Goal: Transaction & Acquisition: Book appointment/travel/reservation

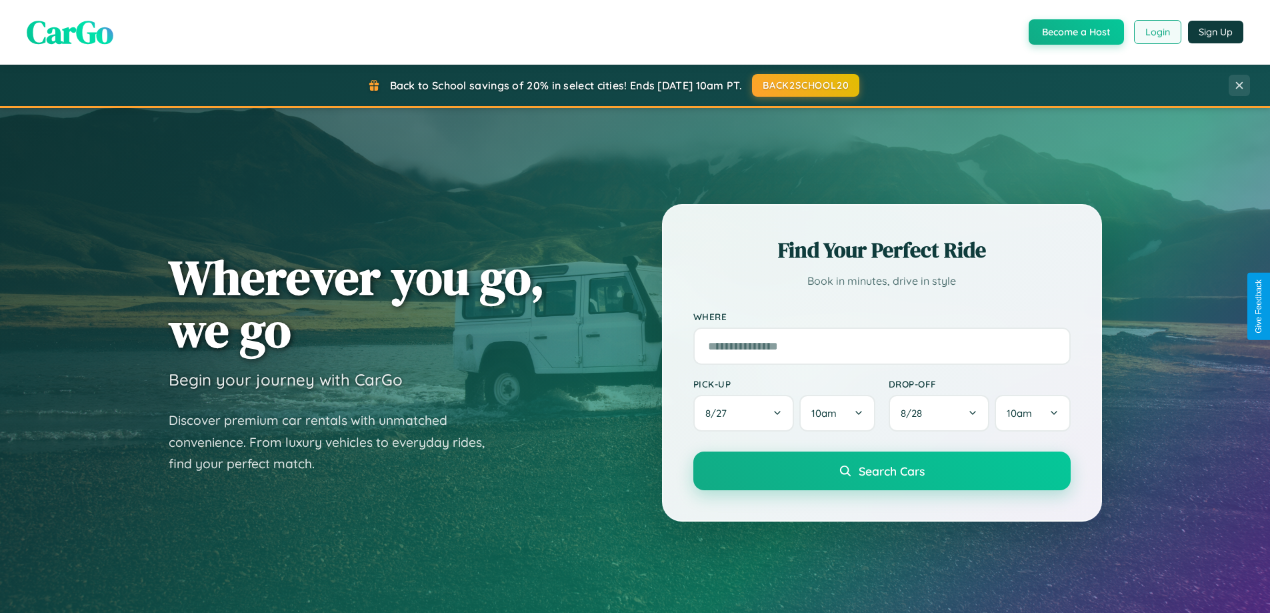
click at [1157, 32] on button "Login" at bounding box center [1157, 32] width 47 height 24
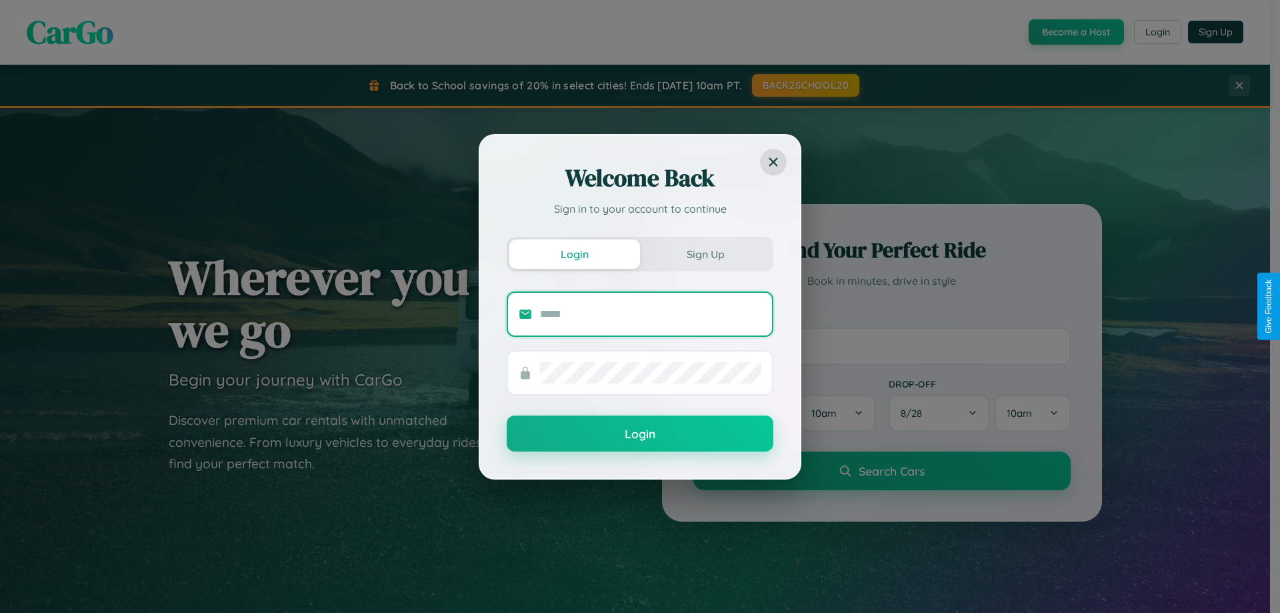
click at [651, 313] on input "text" at bounding box center [650, 313] width 221 height 21
type input "**********"
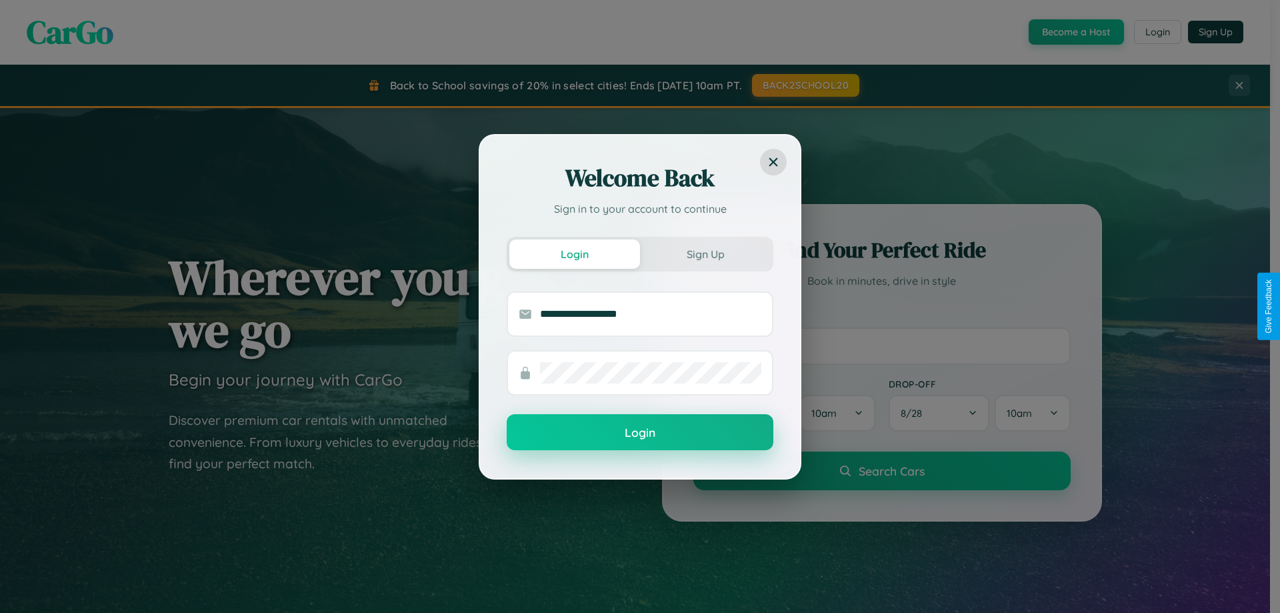
click at [640, 432] on button "Login" at bounding box center [640, 432] width 267 height 36
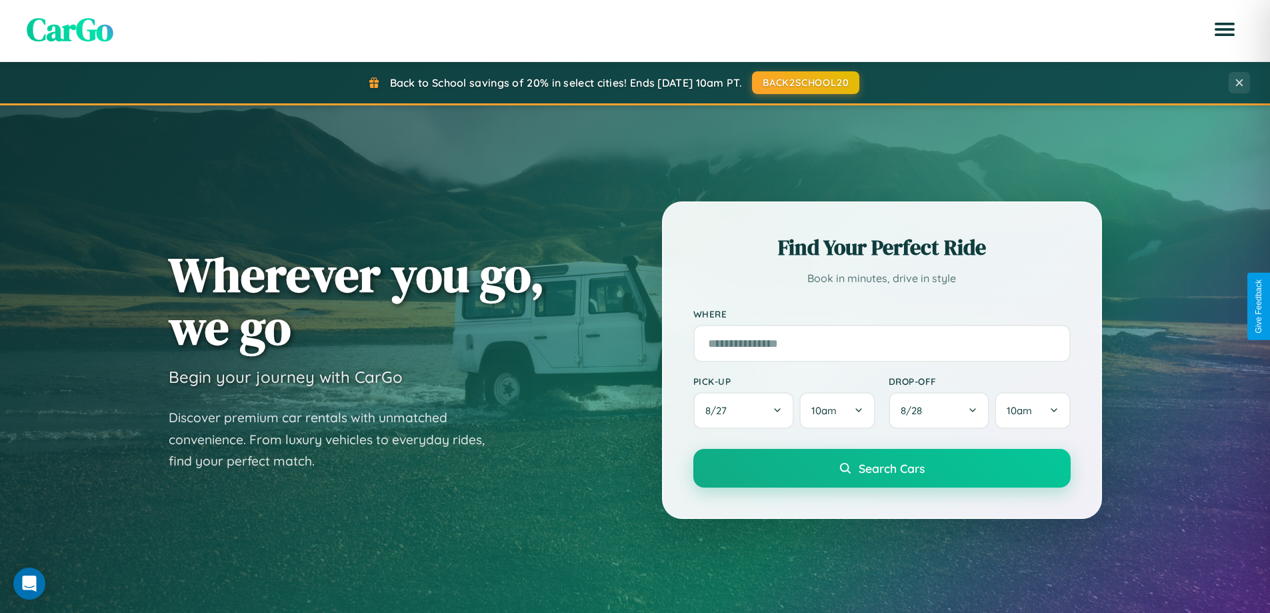
scroll to position [2566, 0]
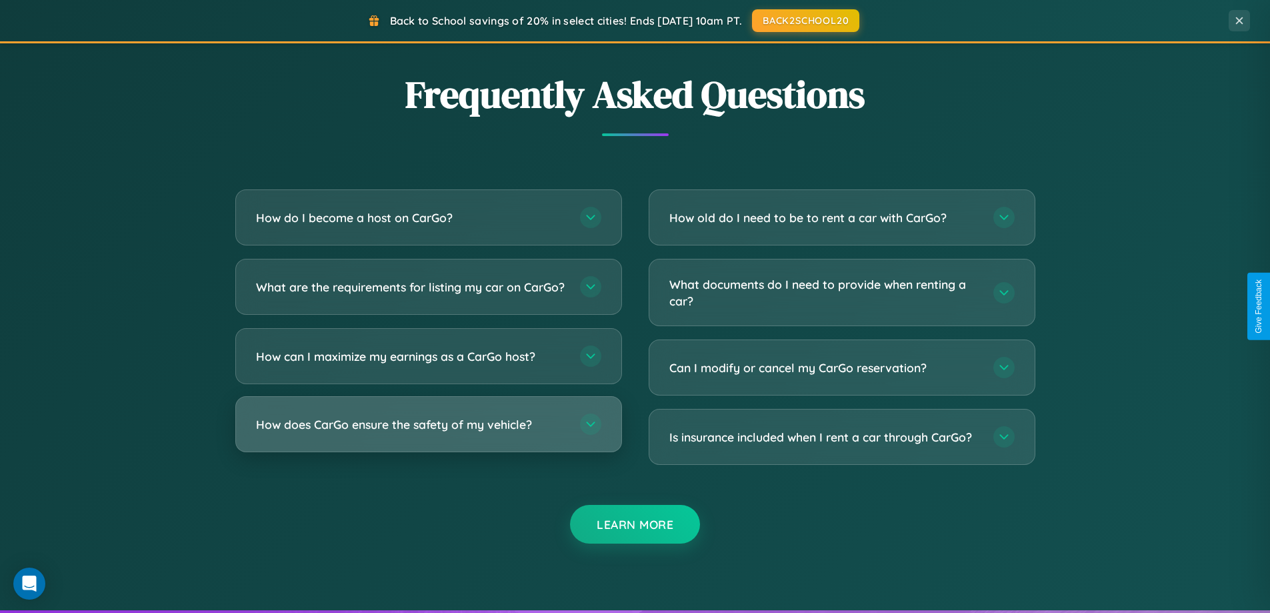
click at [428, 433] on h3 "How does CarGo ensure the safety of my vehicle?" at bounding box center [411, 424] width 311 height 17
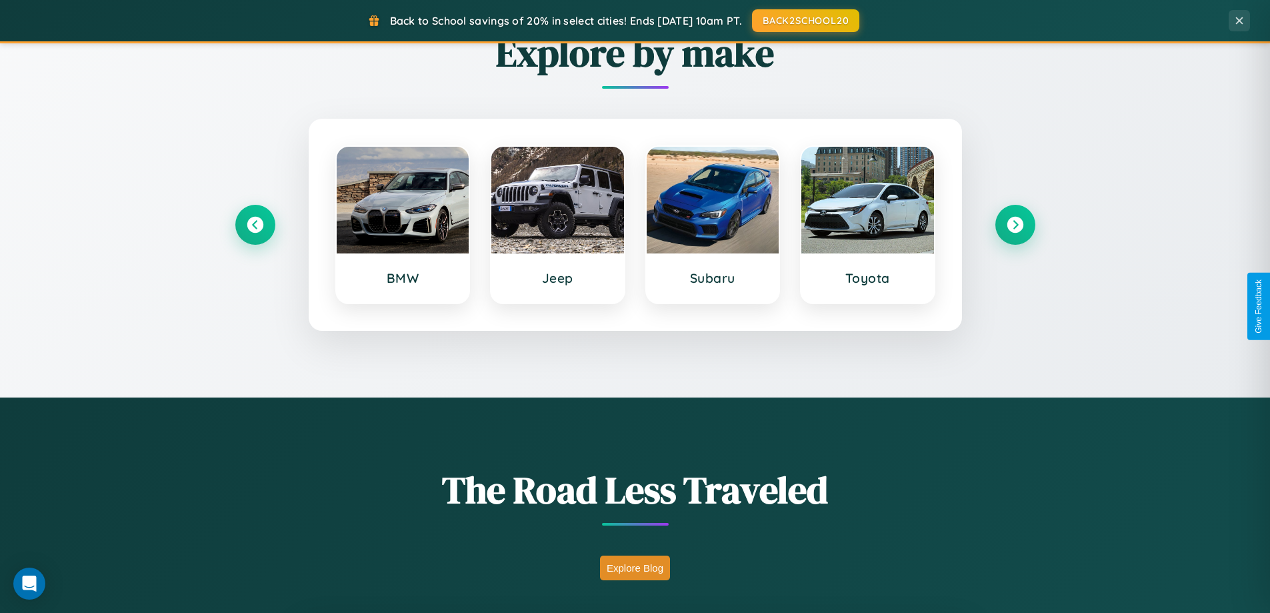
scroll to position [575, 0]
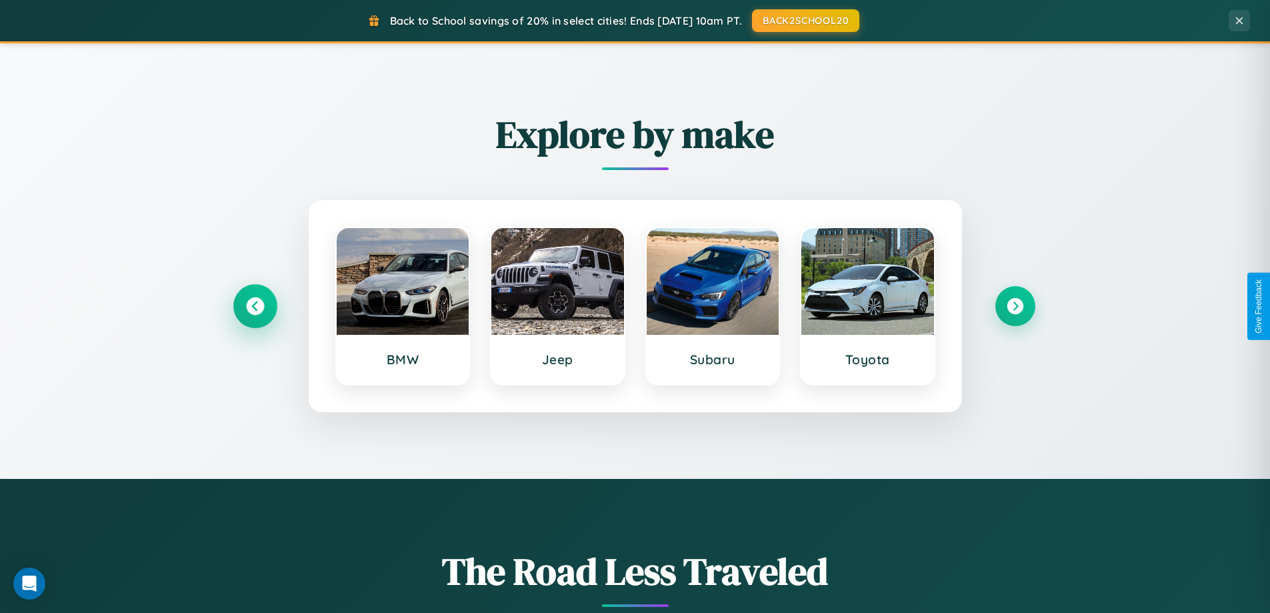
click at [255, 306] on icon at bounding box center [255, 306] width 18 height 18
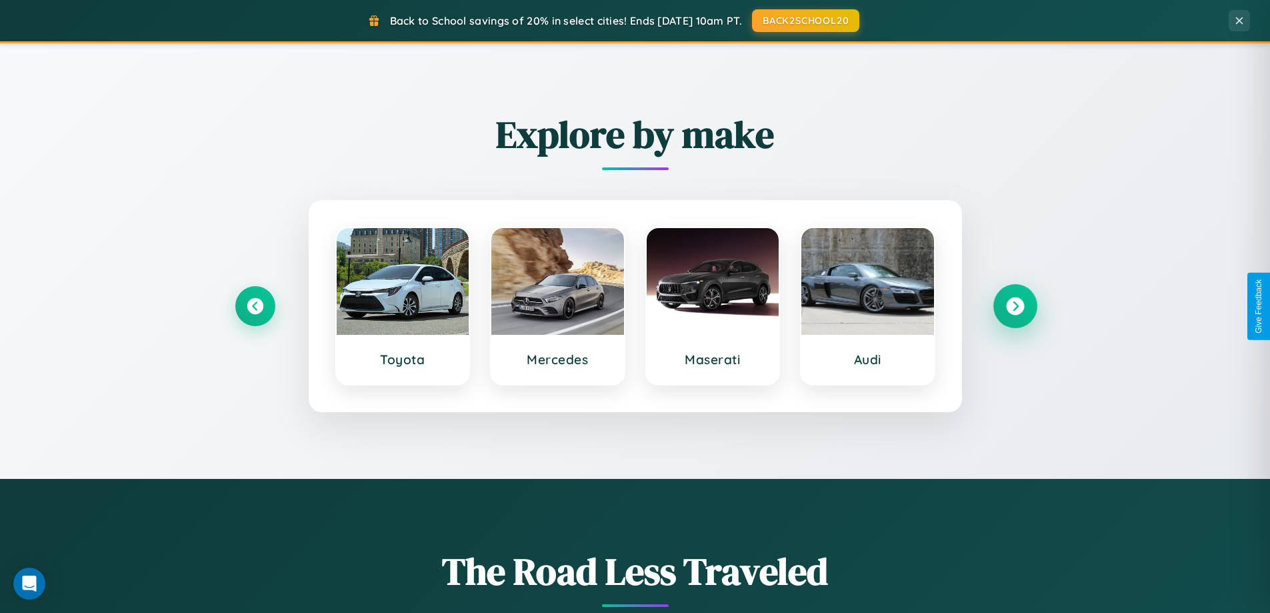
click at [1015, 306] on icon at bounding box center [1015, 306] width 18 height 18
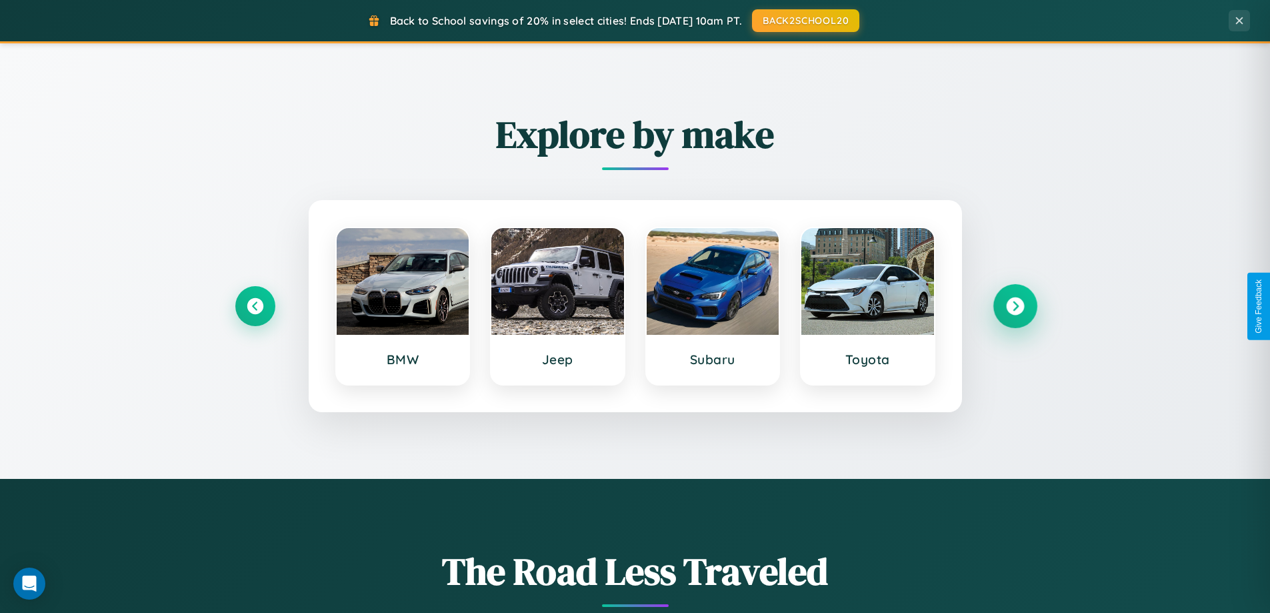
click at [1015, 306] on icon at bounding box center [1015, 306] width 18 height 18
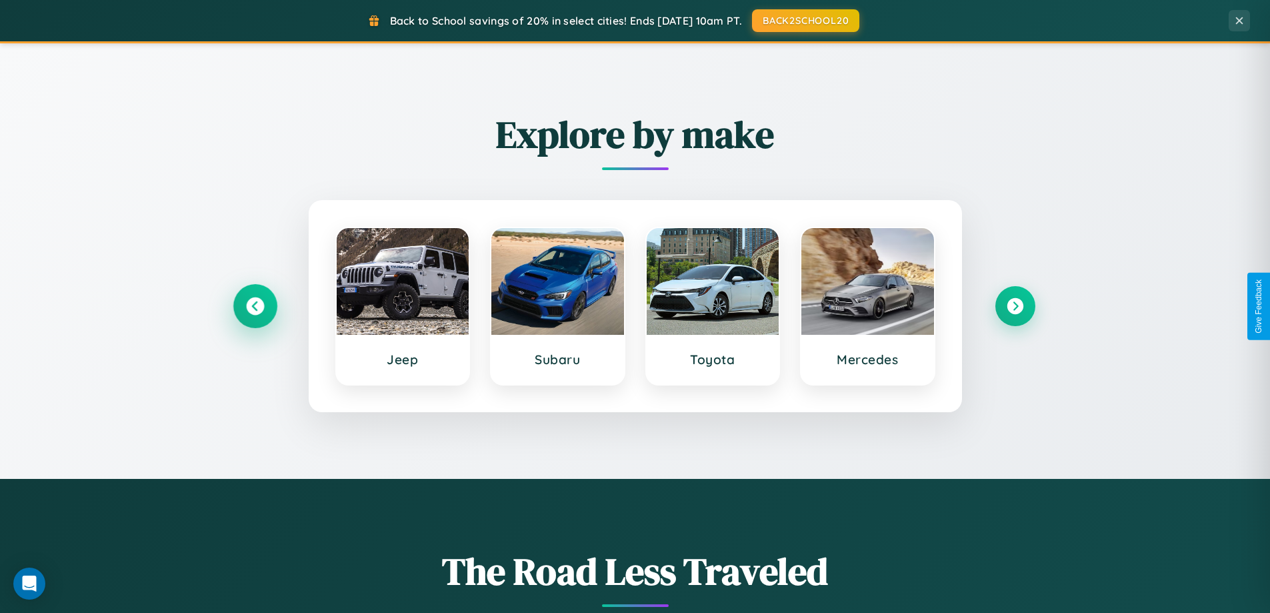
click at [255, 306] on icon at bounding box center [255, 306] width 18 height 18
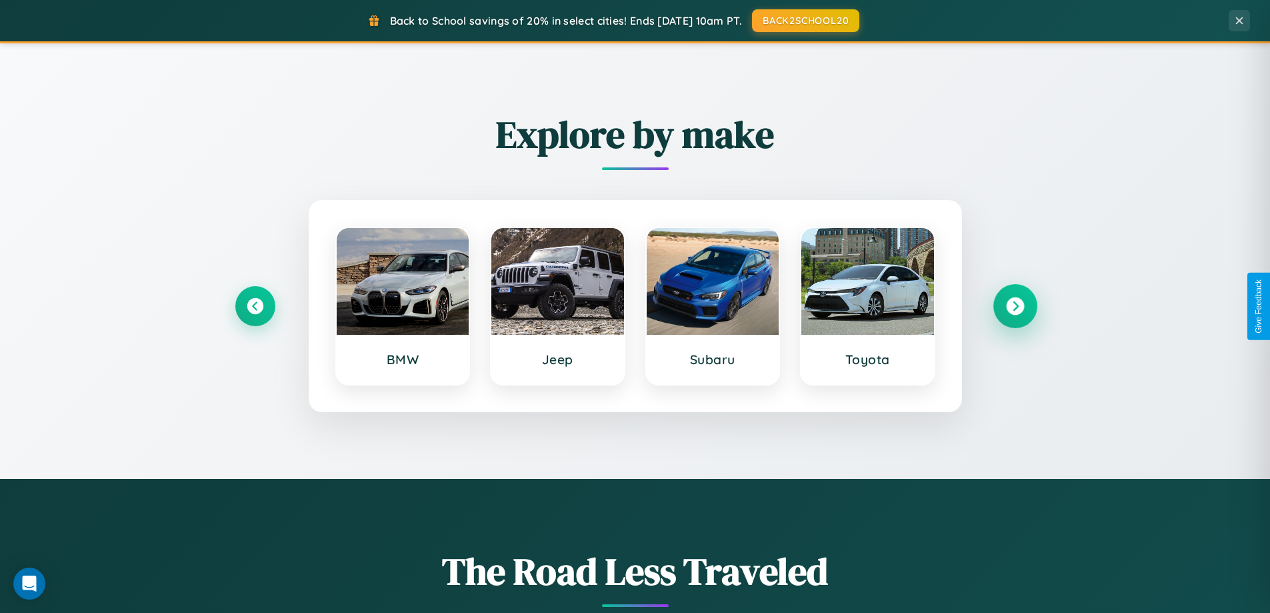
click at [1015, 306] on icon at bounding box center [1015, 306] width 18 height 18
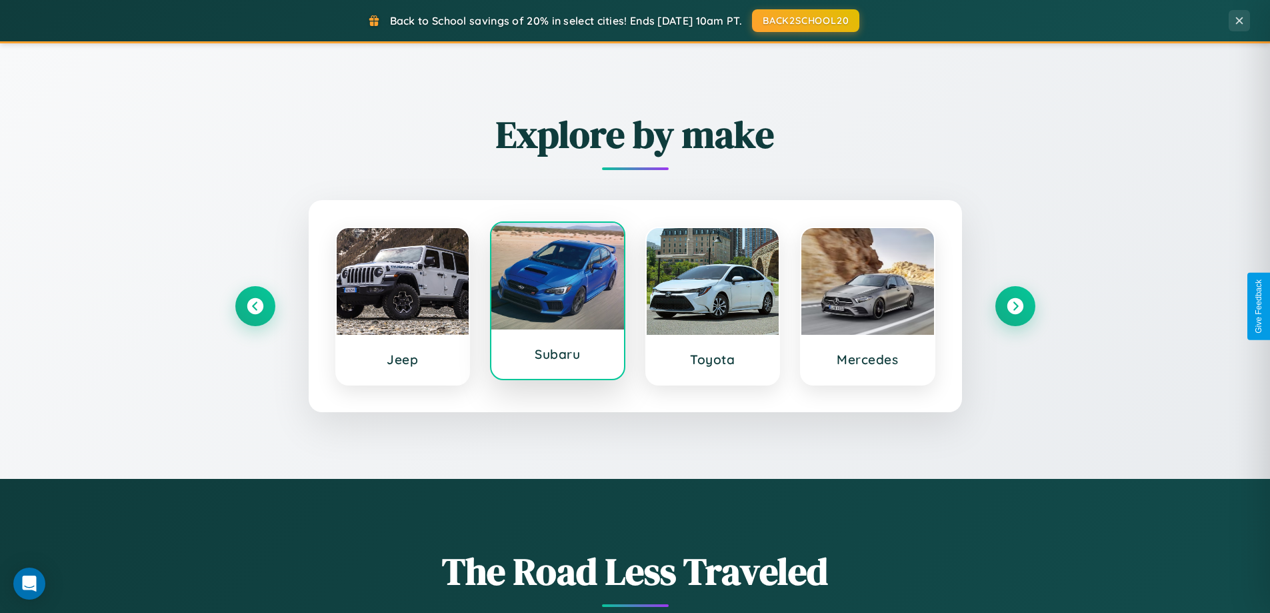
click at [557, 301] on div at bounding box center [557, 276] width 133 height 107
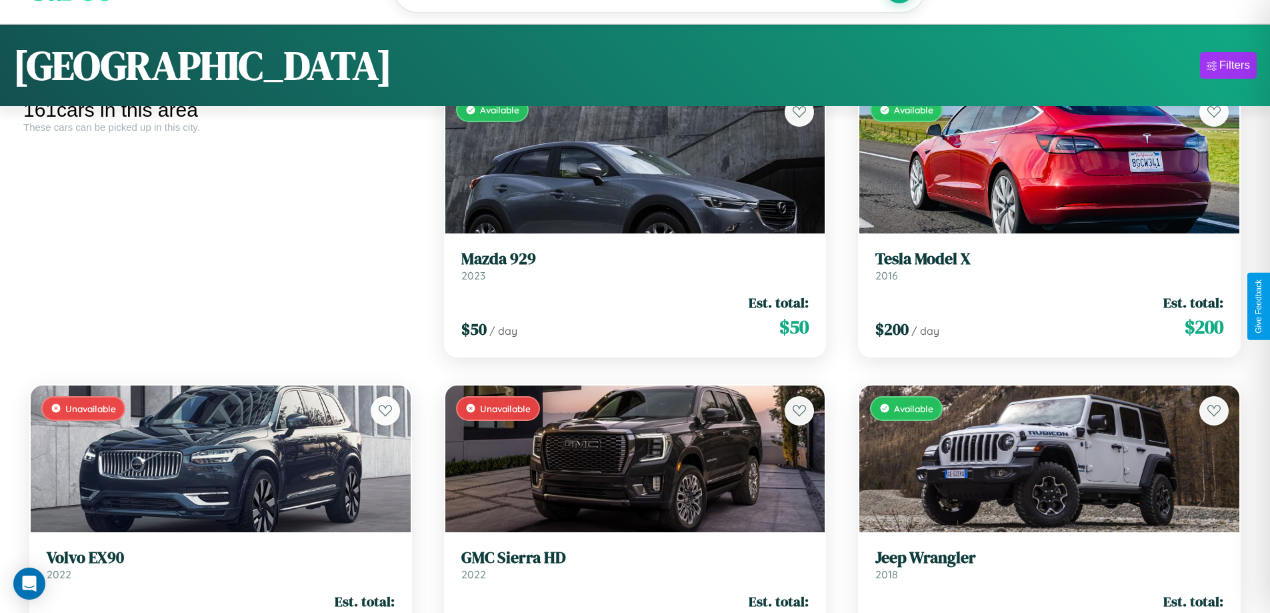
scroll to position [486, 0]
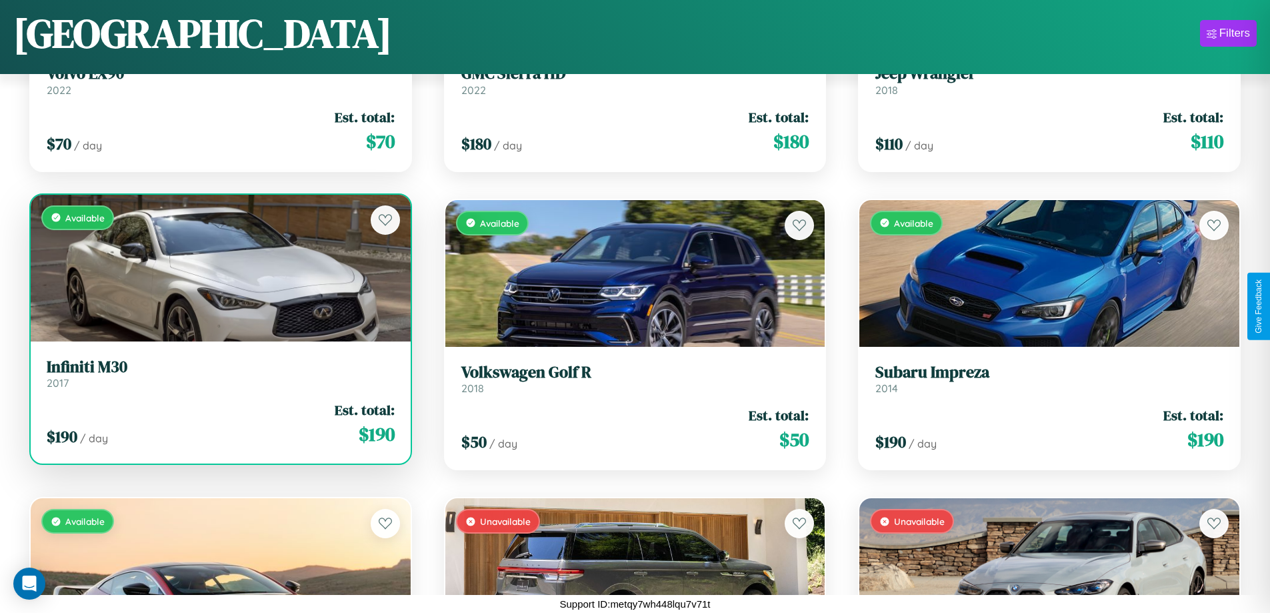
click at [219, 423] on div "$ 190 / day Est. total: $ 190" at bounding box center [221, 423] width 348 height 47
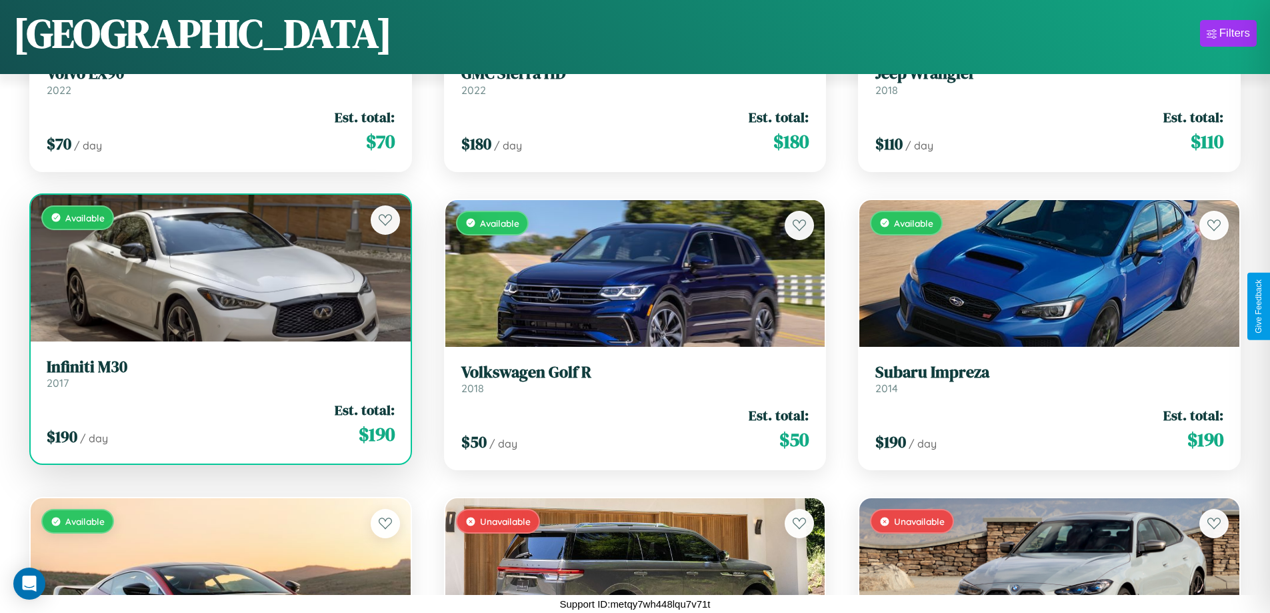
click at [219, 423] on div "$ 190 / day Est. total: $ 190" at bounding box center [221, 423] width 348 height 47
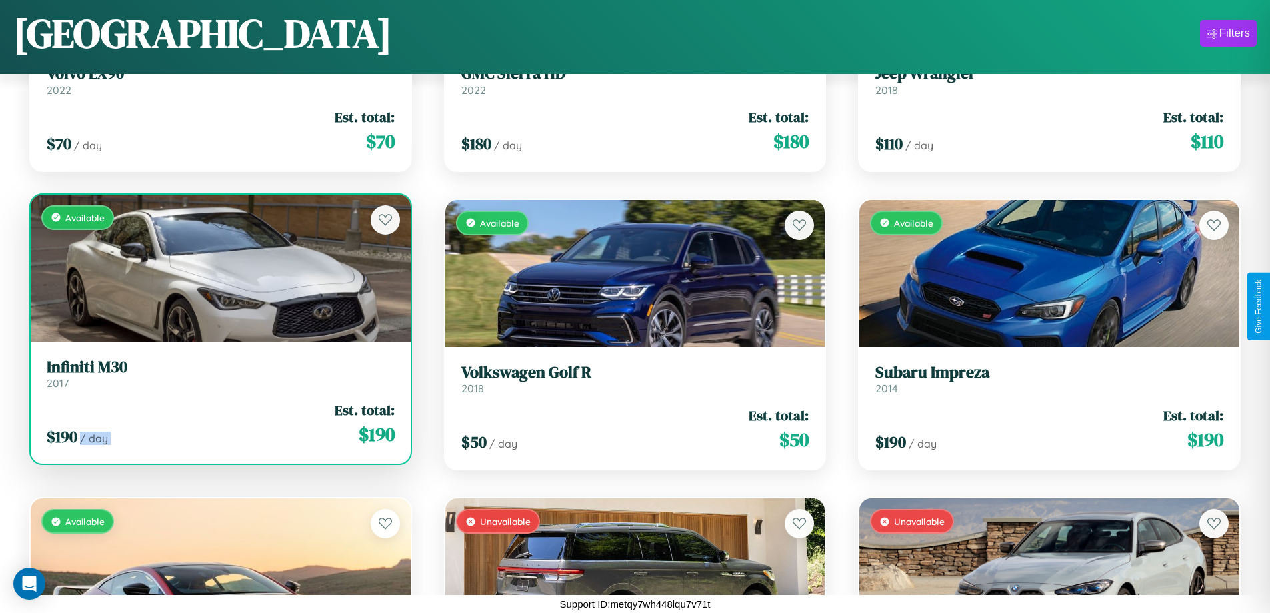
click at [219, 423] on div "$ 190 / day Est. total: $ 190" at bounding box center [221, 423] width 348 height 47
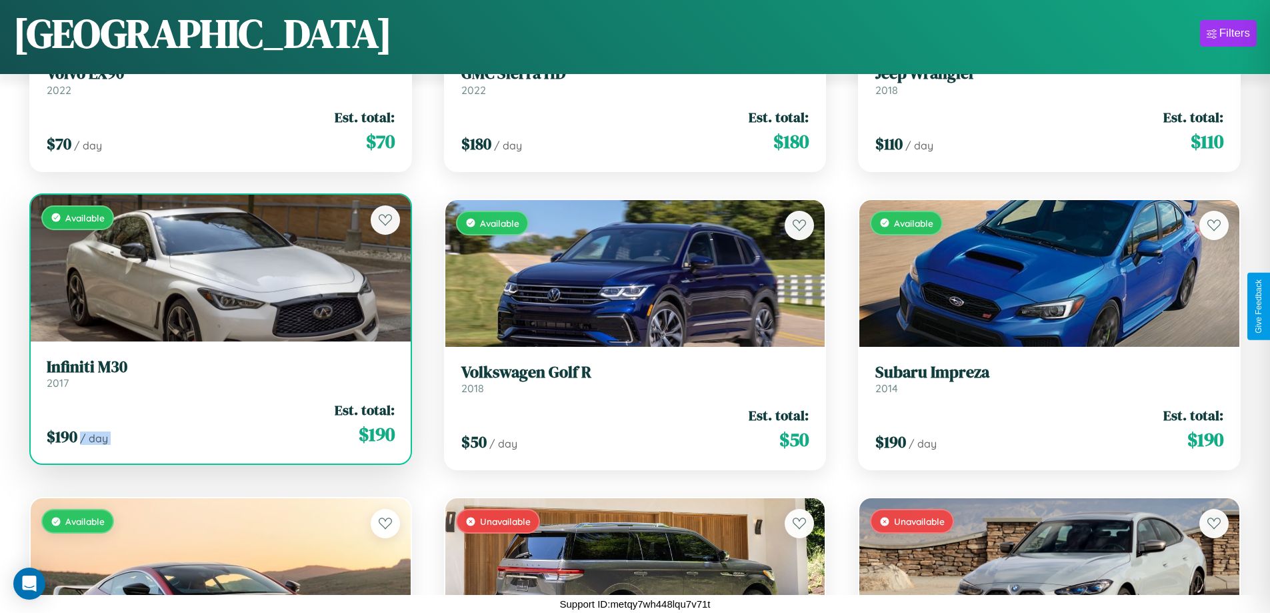
click at [219, 423] on div "$ 190 / day Est. total: $ 190" at bounding box center [221, 423] width 348 height 47
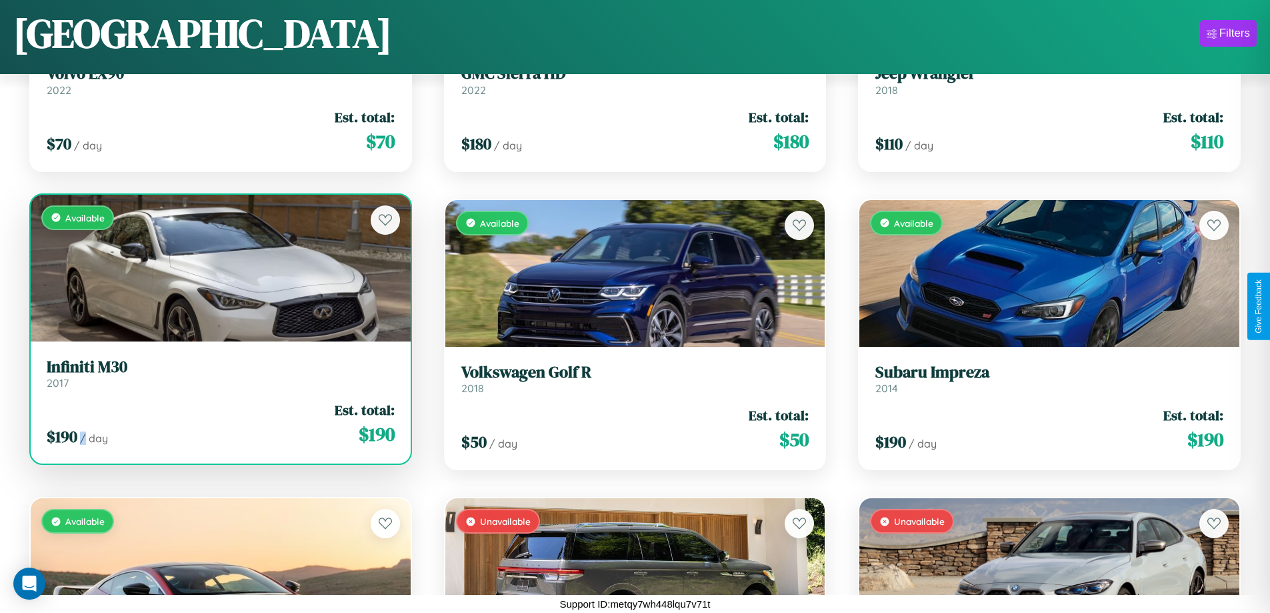
click at [219, 423] on div "$ 190 / day Est. total: $ 190" at bounding box center [221, 423] width 348 height 47
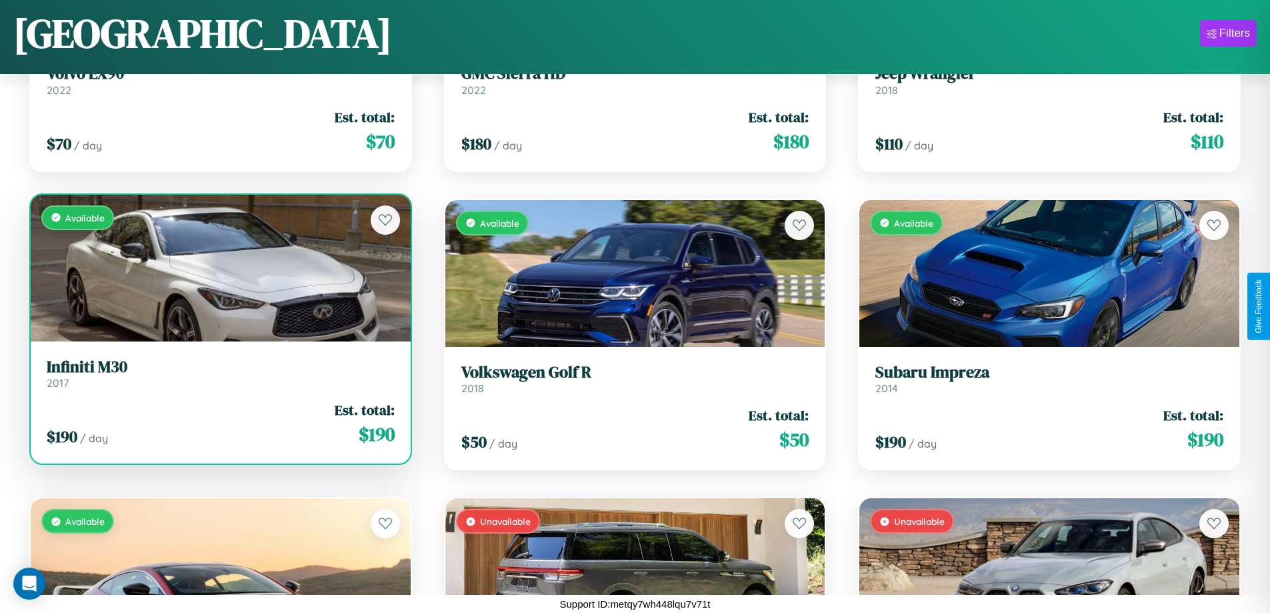
click at [219, 373] on h3 "Infiniti M30" at bounding box center [221, 366] width 348 height 19
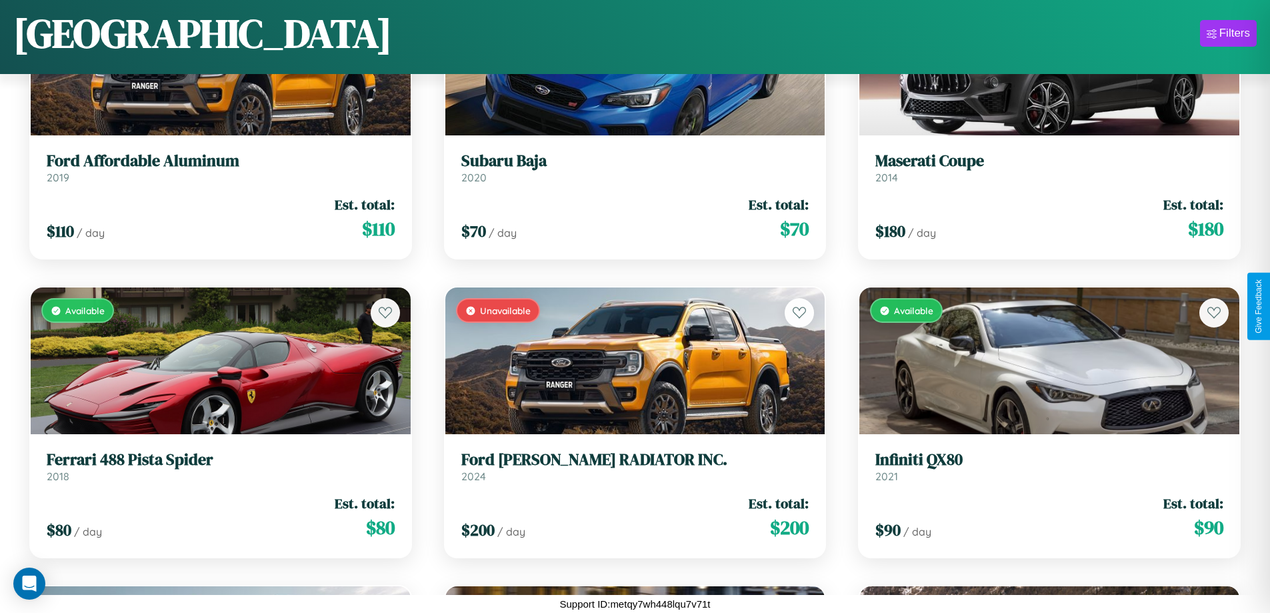
scroll to position [10937, 0]
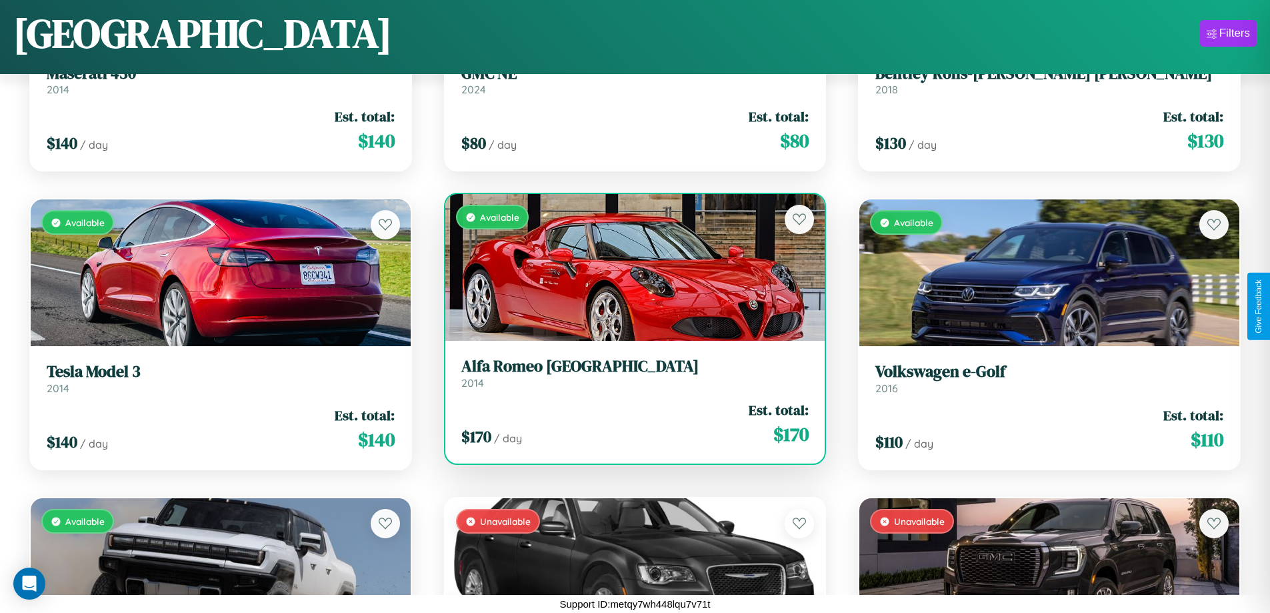
click at [629, 376] on h3 "Alfa Romeo Milano" at bounding box center [635, 366] width 348 height 19
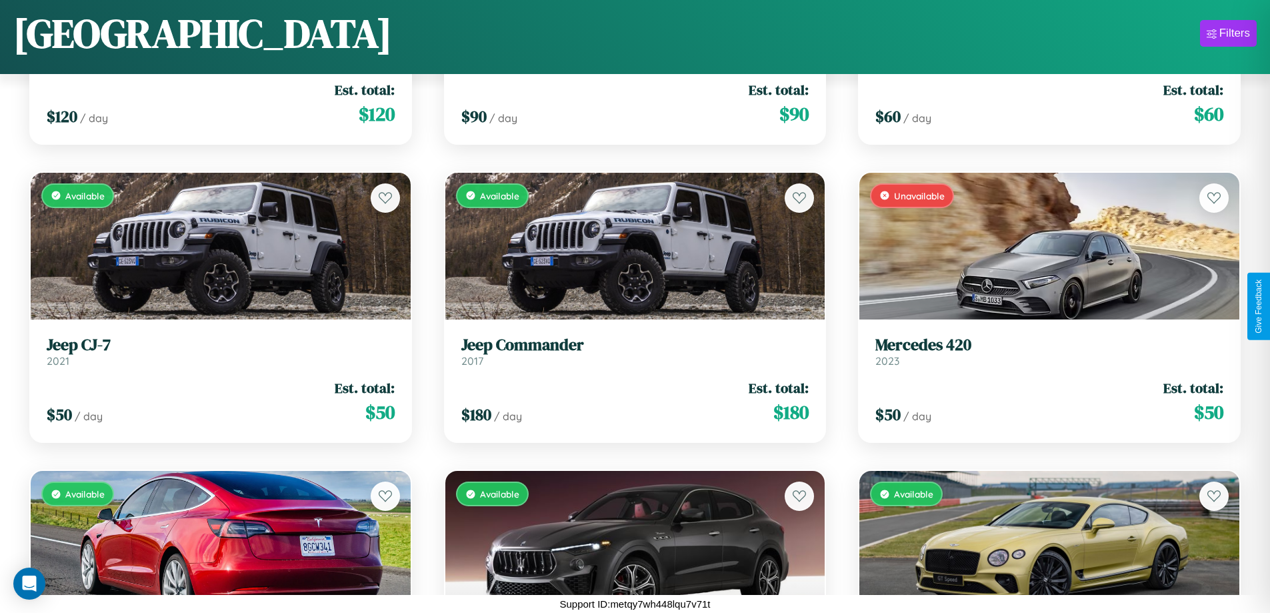
scroll to position [1979, 0]
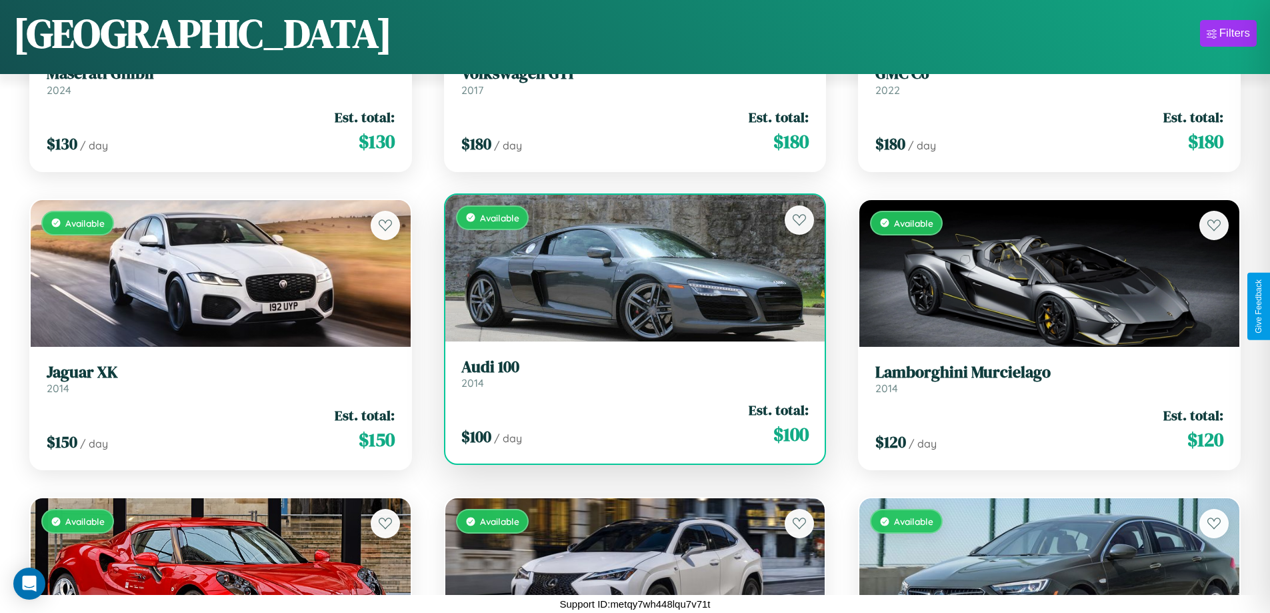
click at [629, 373] on h3 "Audi 100" at bounding box center [635, 366] width 348 height 19
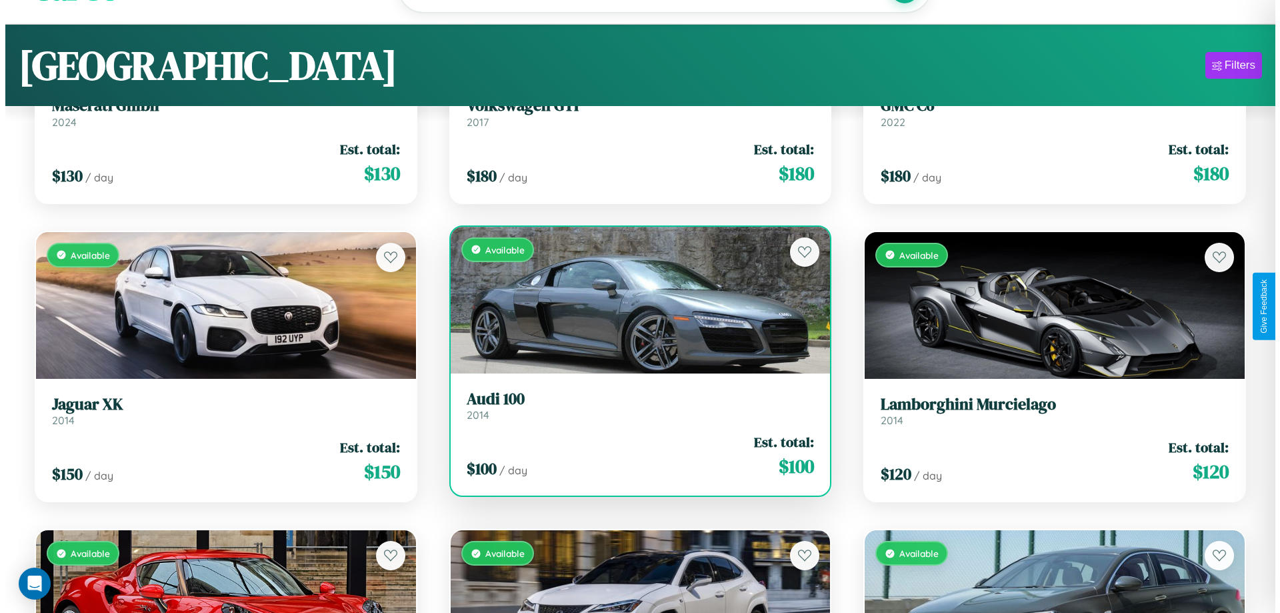
scroll to position [0, 0]
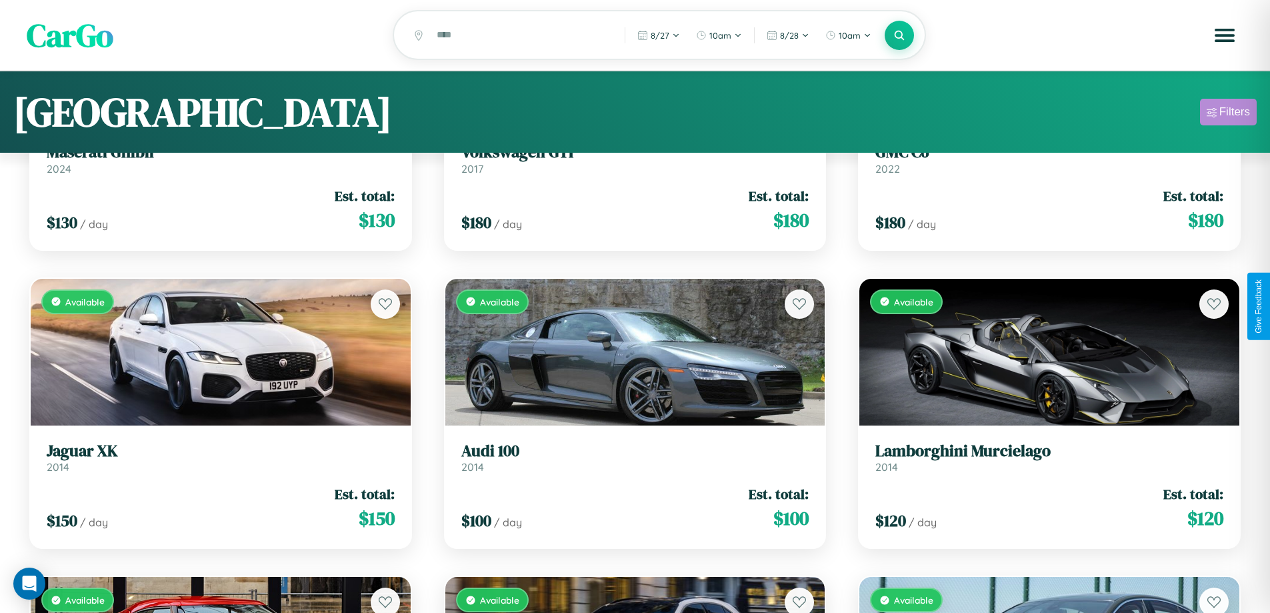
click at [1228, 114] on div "Filters" at bounding box center [1235, 111] width 31 height 13
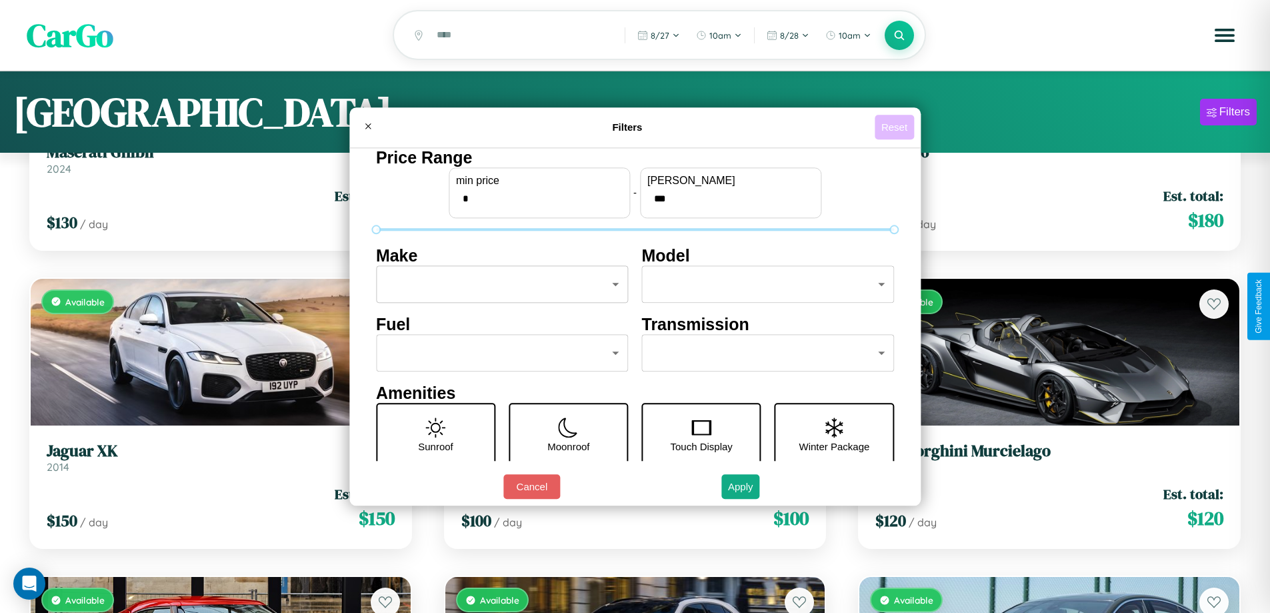
click at [896, 127] on button "Reset" at bounding box center [894, 127] width 39 height 25
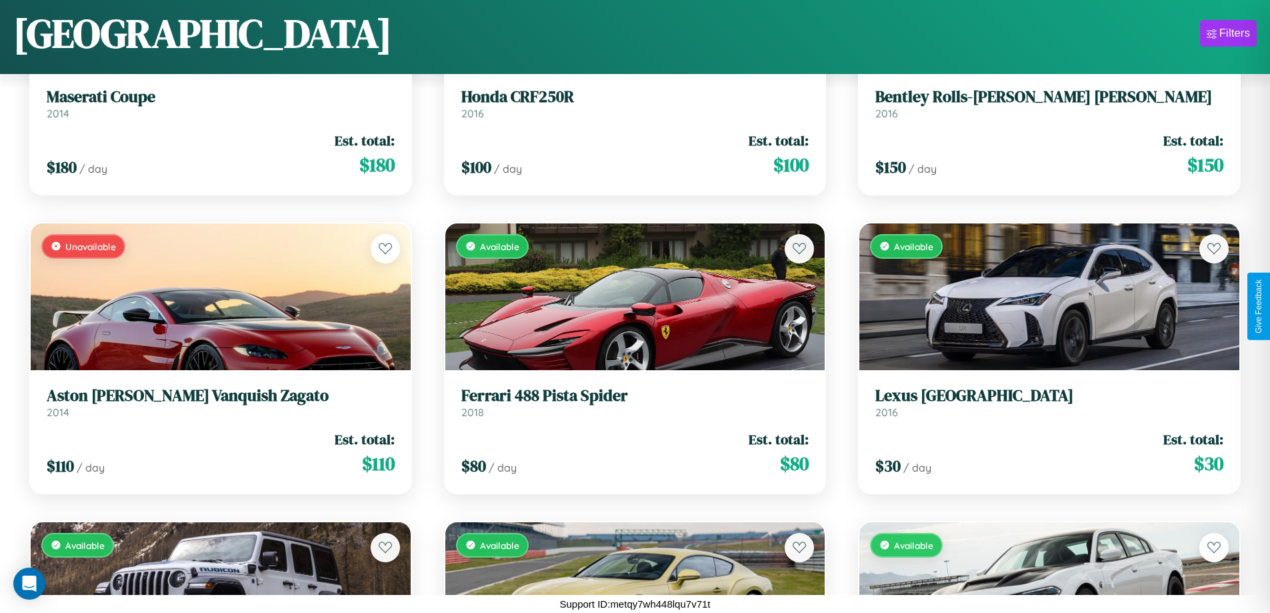
scroll to position [9444, 0]
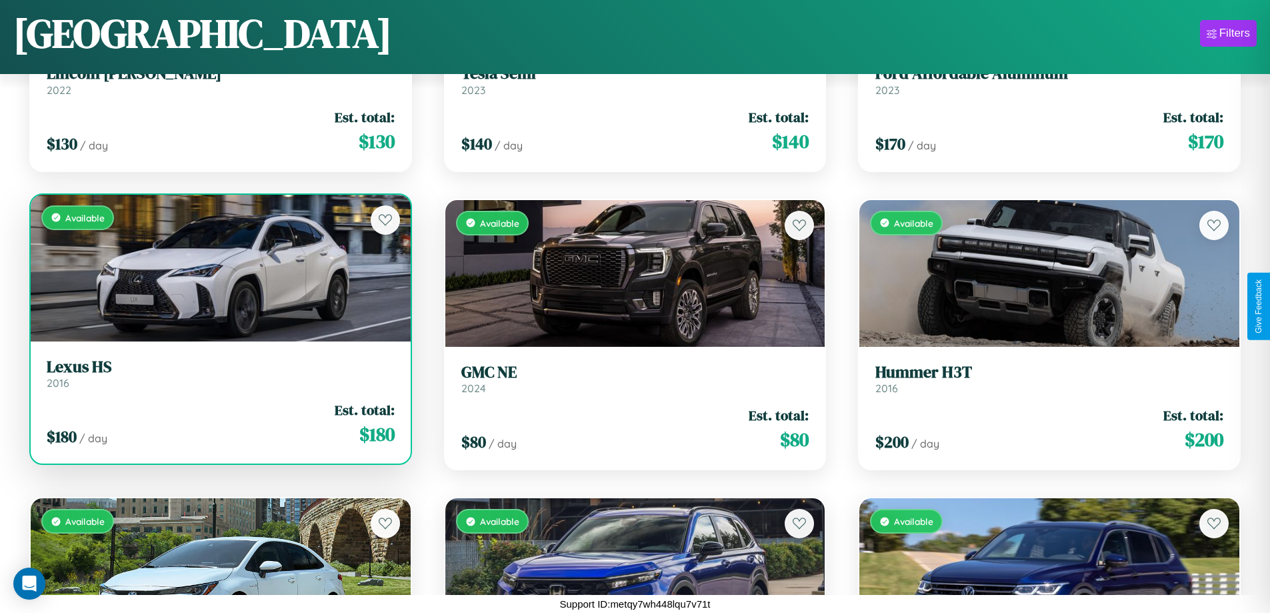
click at [219, 268] on div "Available" at bounding box center [221, 268] width 380 height 147
click at [219, 267] on div "Available" at bounding box center [221, 268] width 380 height 147
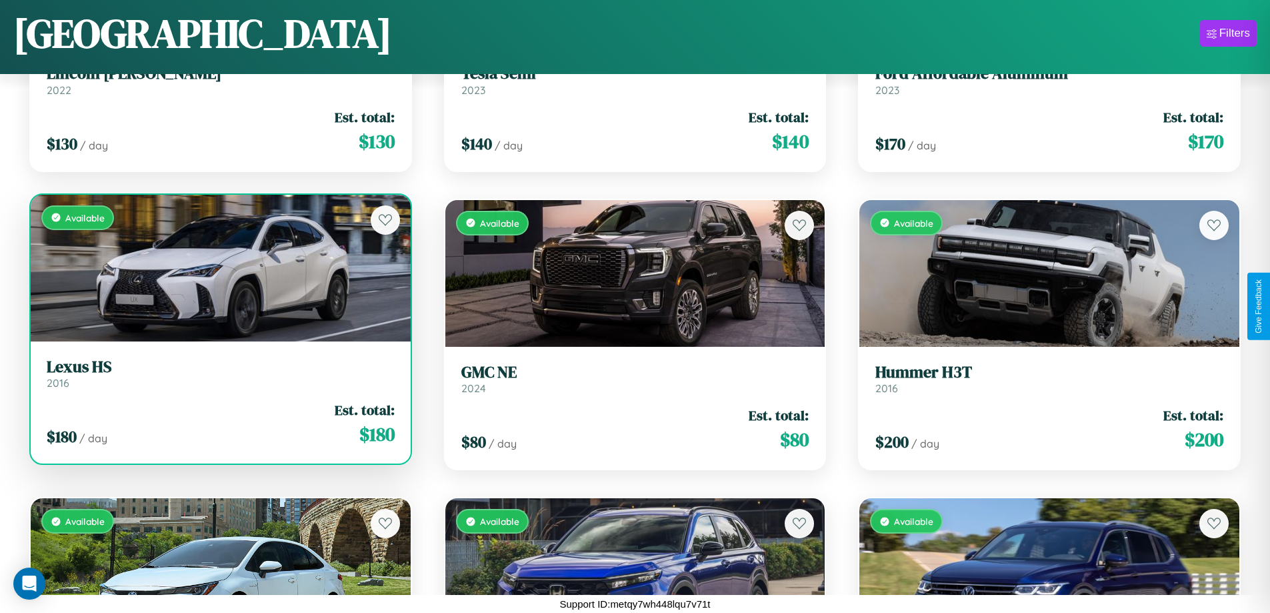
click at [219, 267] on div "Available" at bounding box center [221, 268] width 380 height 147
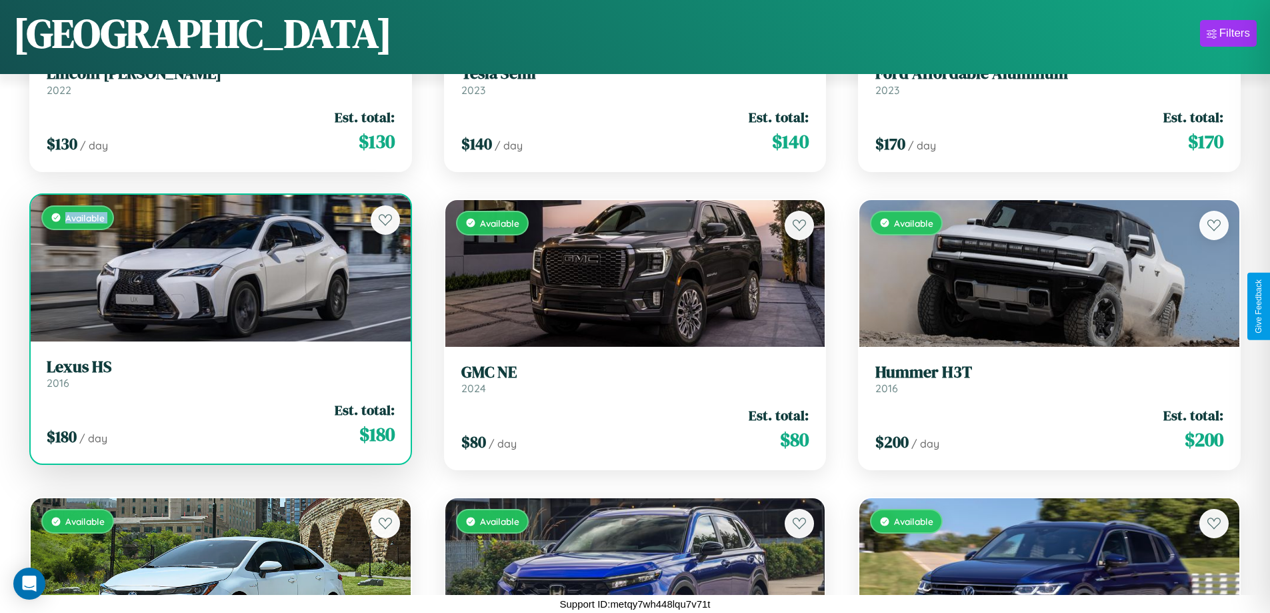
click at [219, 267] on div "Available" at bounding box center [221, 268] width 380 height 147
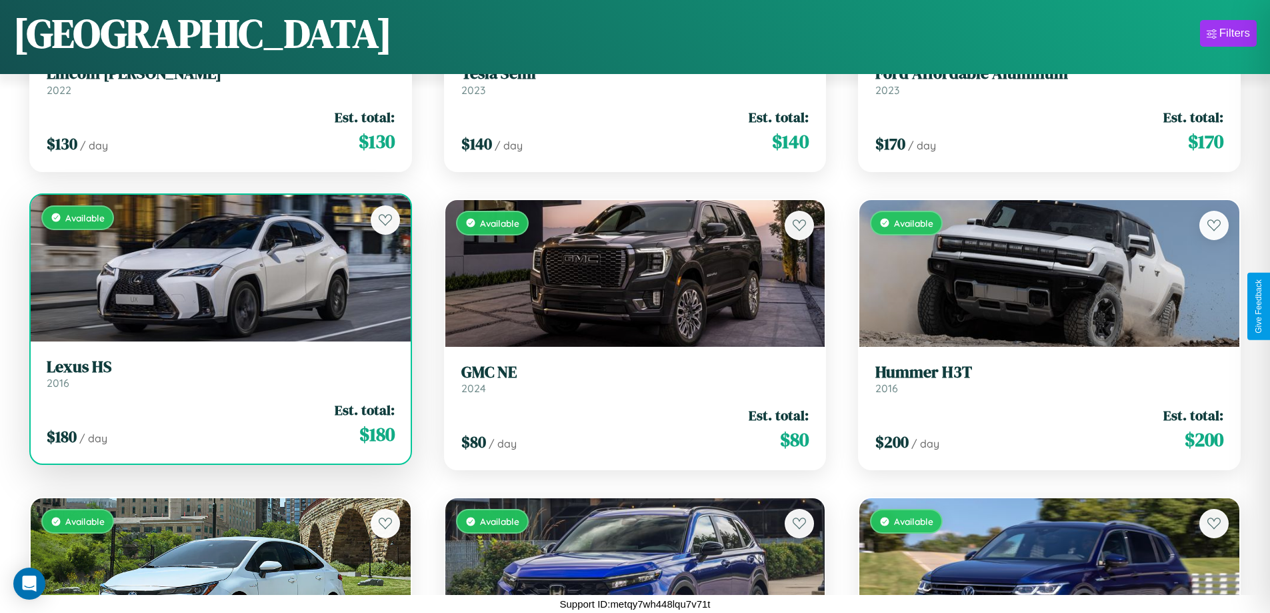
click at [219, 267] on div "Available" at bounding box center [221, 268] width 380 height 147
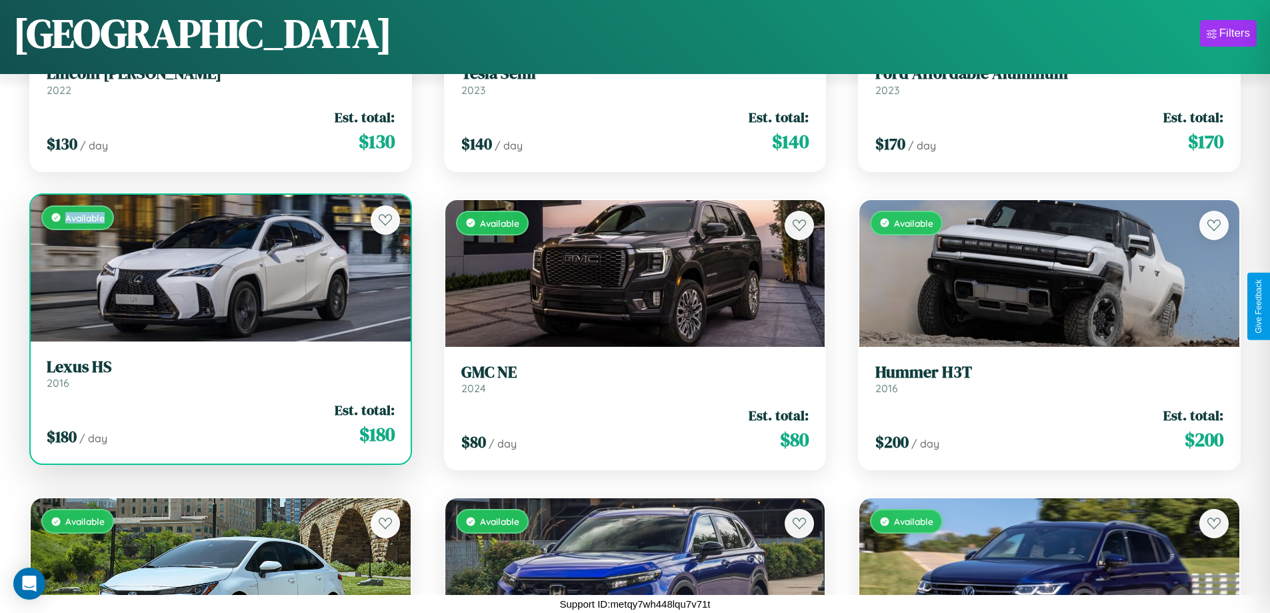
click at [219, 267] on div "Available" at bounding box center [221, 268] width 380 height 147
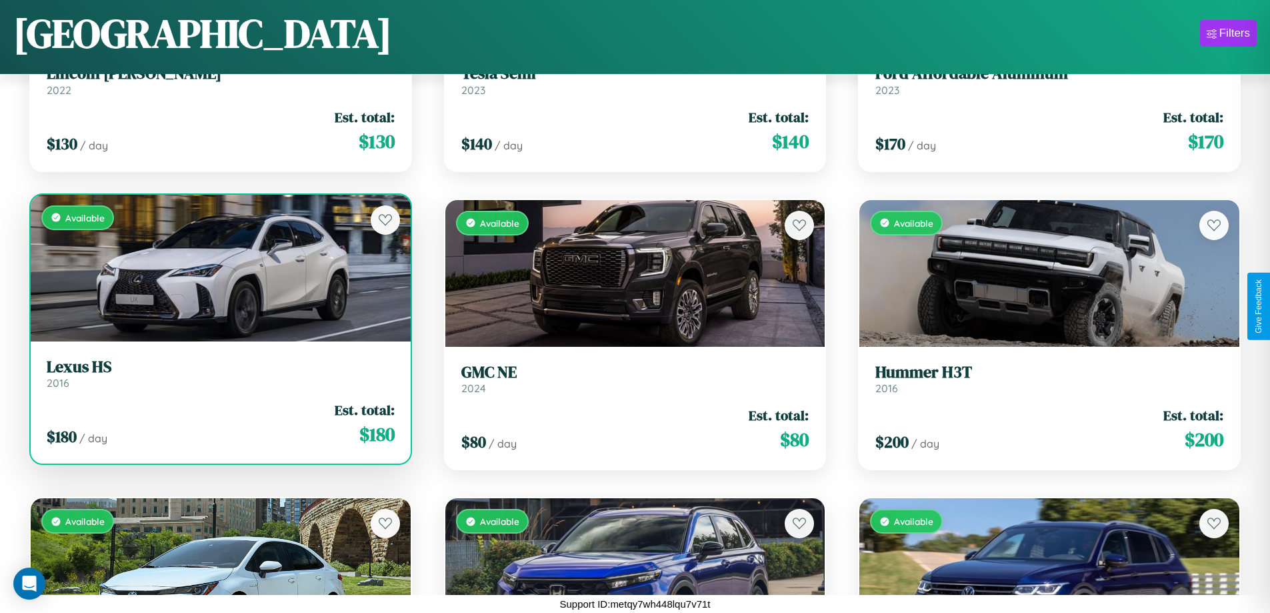
click at [219, 373] on h3 "Lexus HS" at bounding box center [221, 366] width 348 height 19
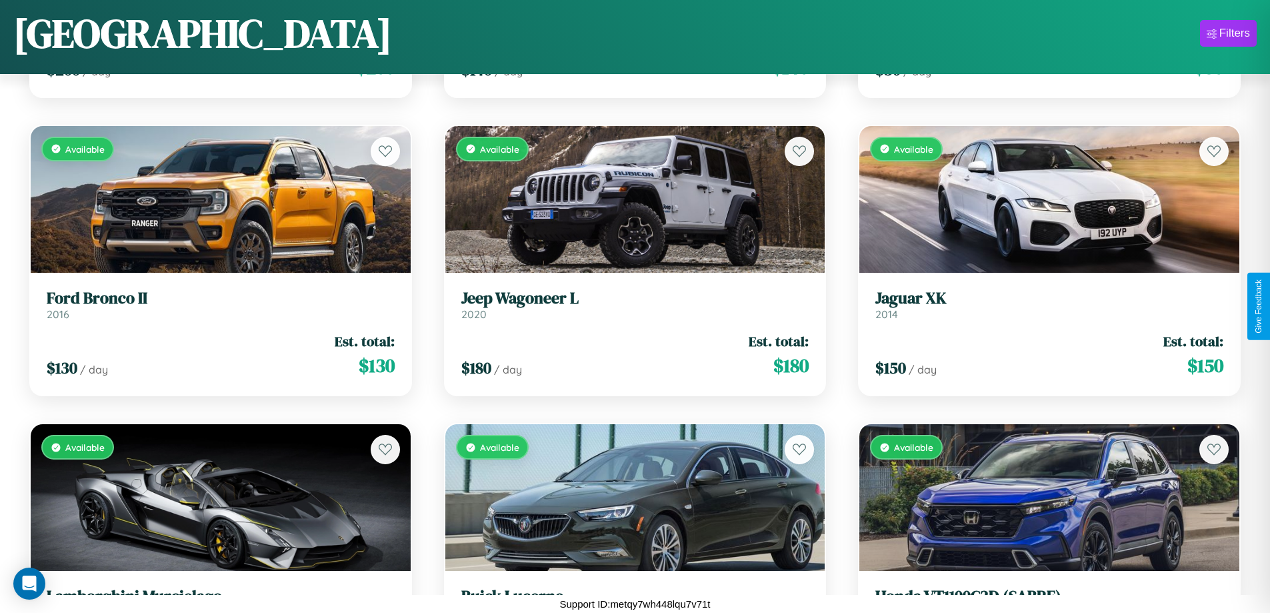
scroll to position [1084, 0]
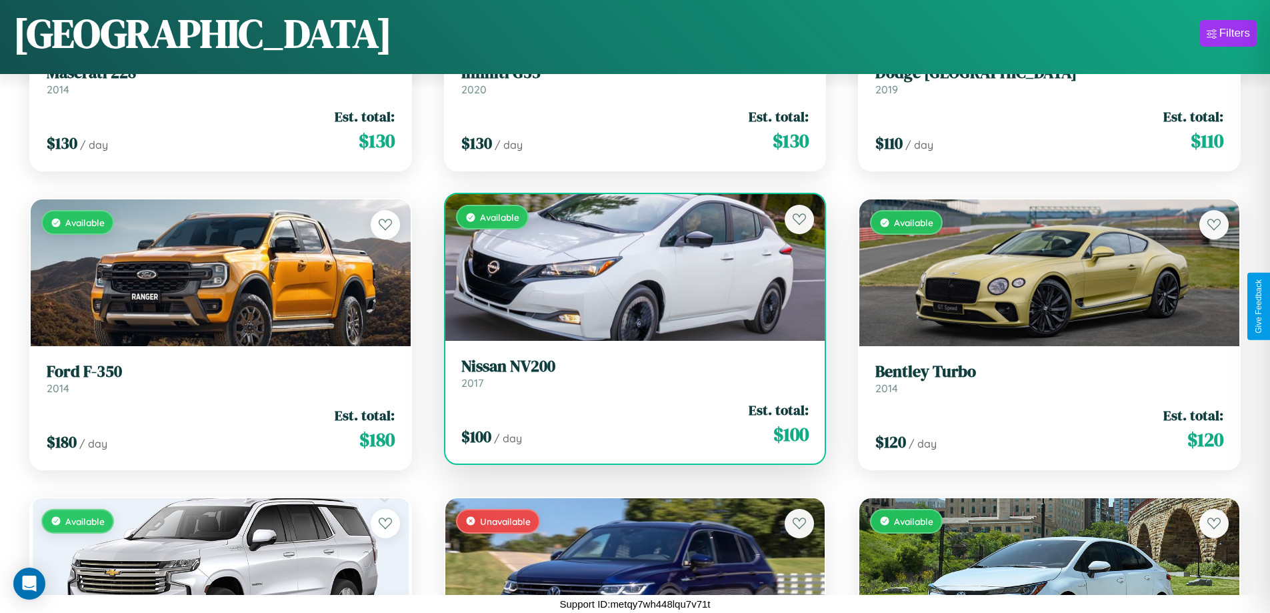
click at [629, 373] on h3 "Nissan NV200" at bounding box center [635, 366] width 348 height 19
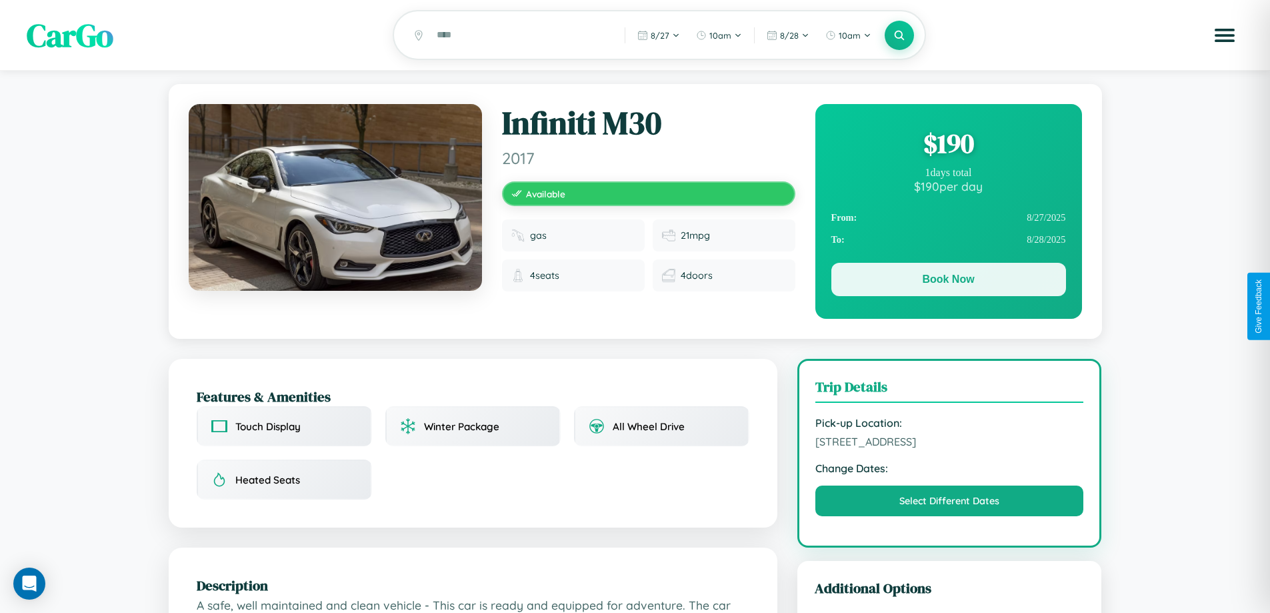
click at [948, 281] on button "Book Now" at bounding box center [949, 279] width 235 height 33
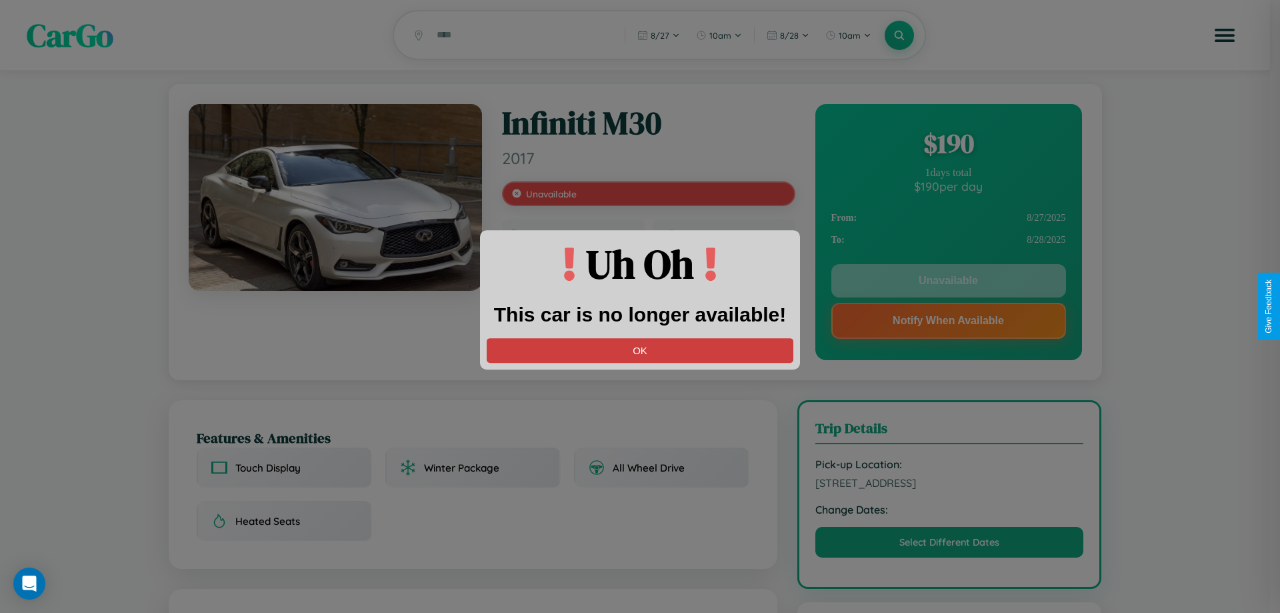
click at [640, 350] on button "OK" at bounding box center [640, 350] width 307 height 25
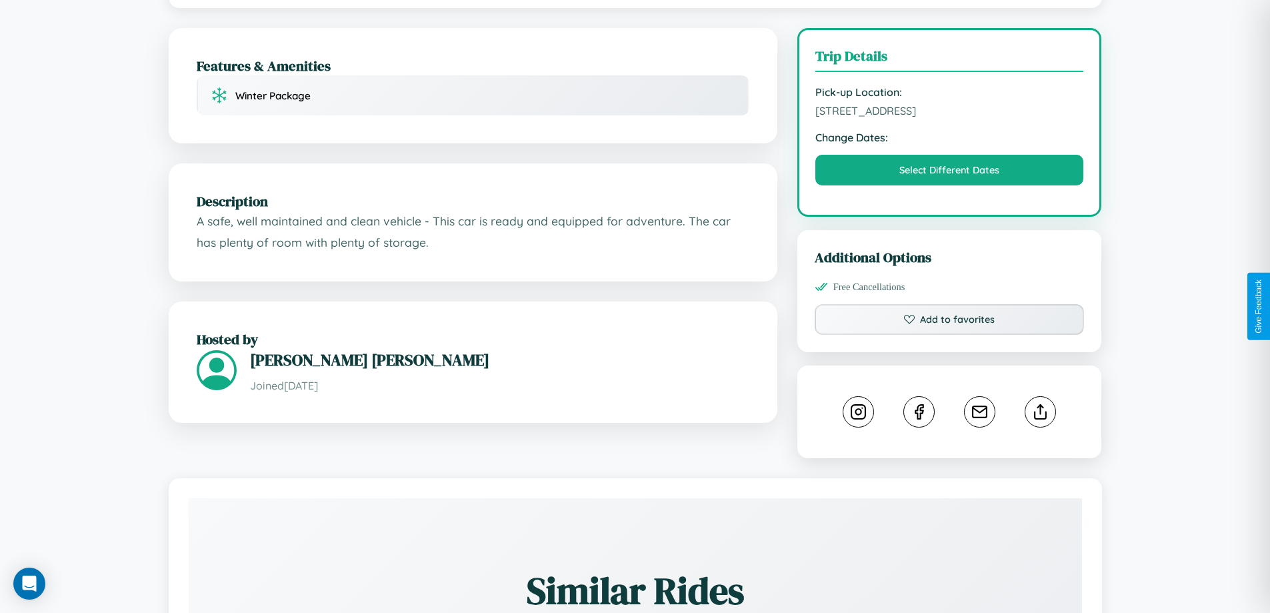
scroll to position [346, 0]
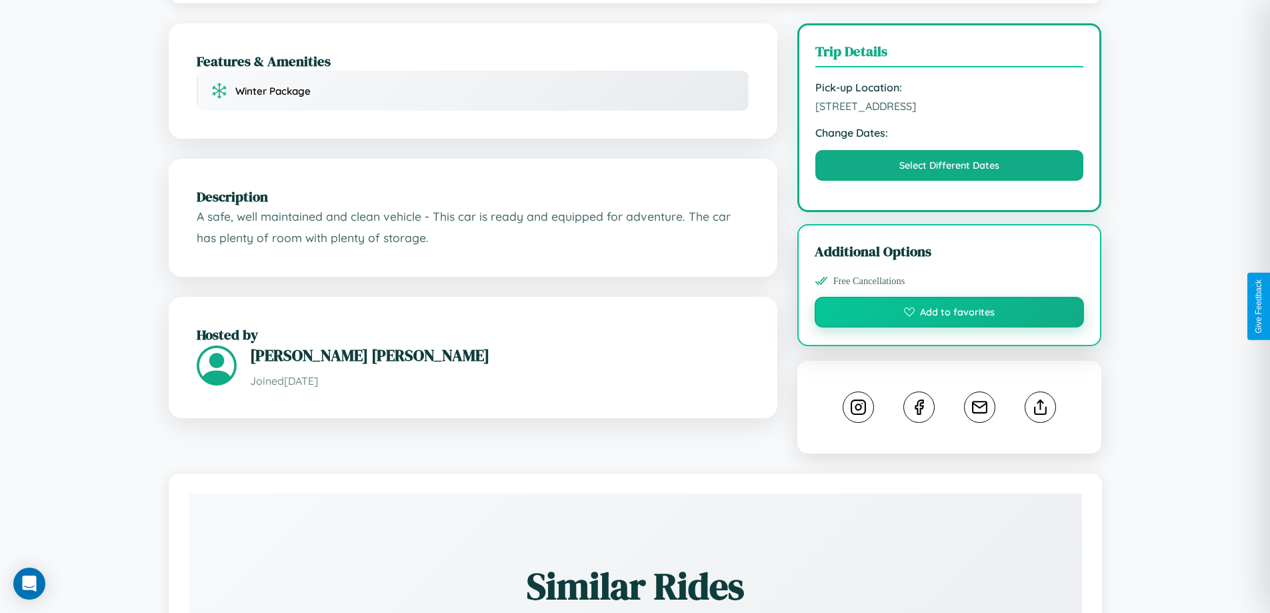
click at [950, 303] on button "Add to favorites" at bounding box center [950, 312] width 270 height 31
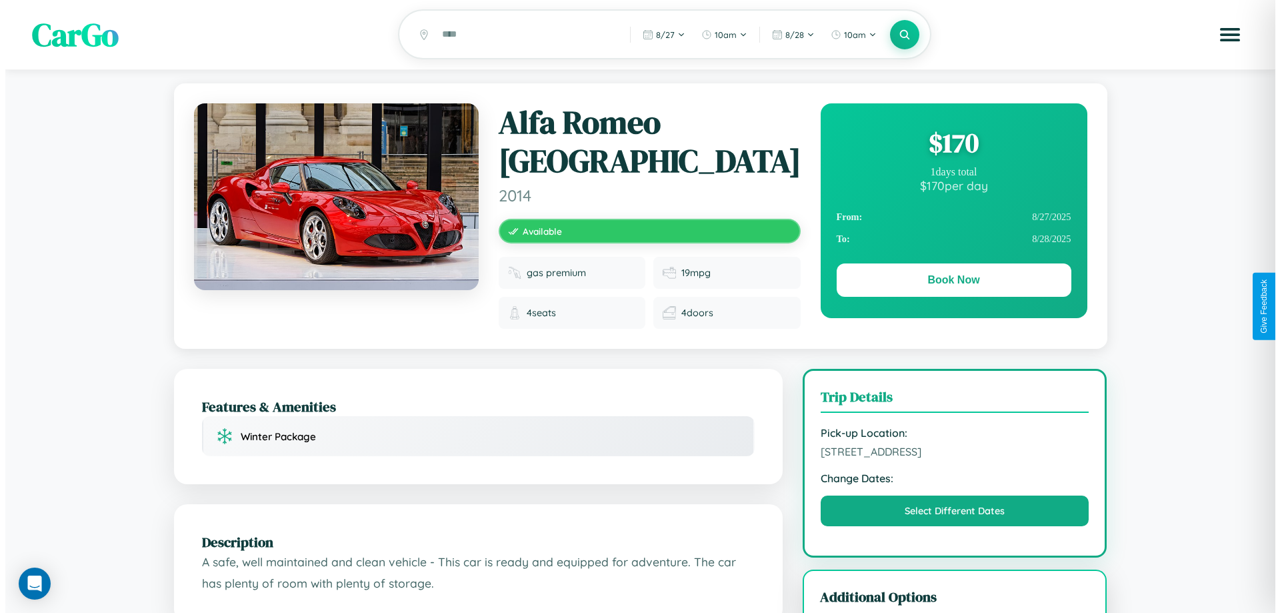
scroll to position [0, 0]
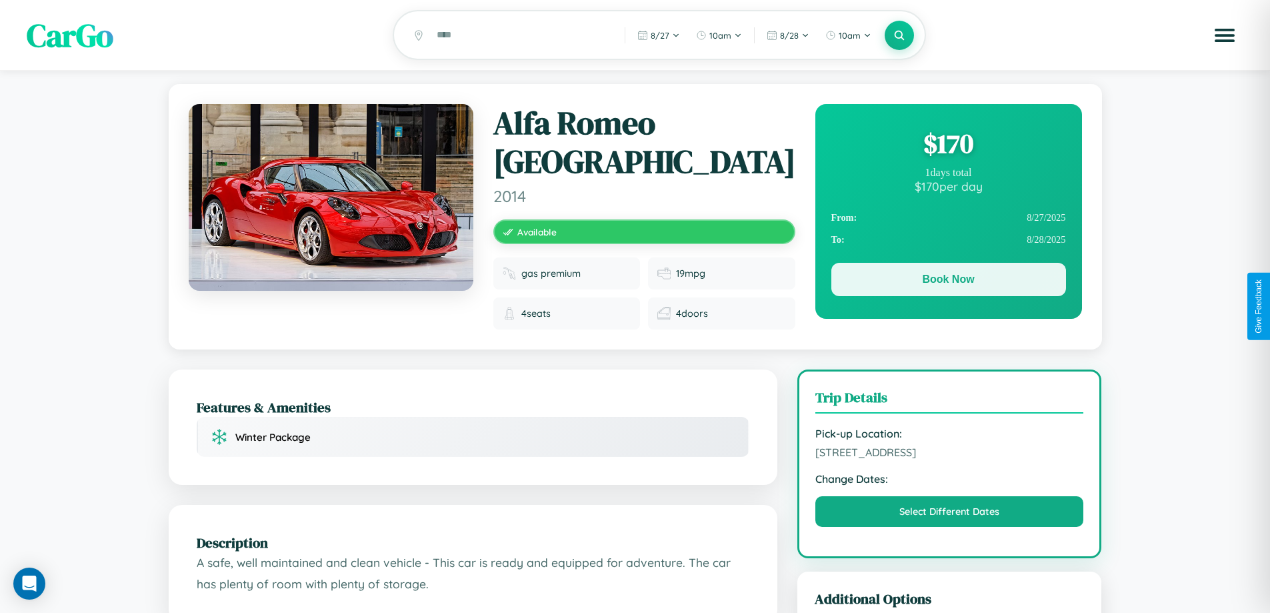
click at [948, 281] on button "Book Now" at bounding box center [949, 279] width 235 height 33
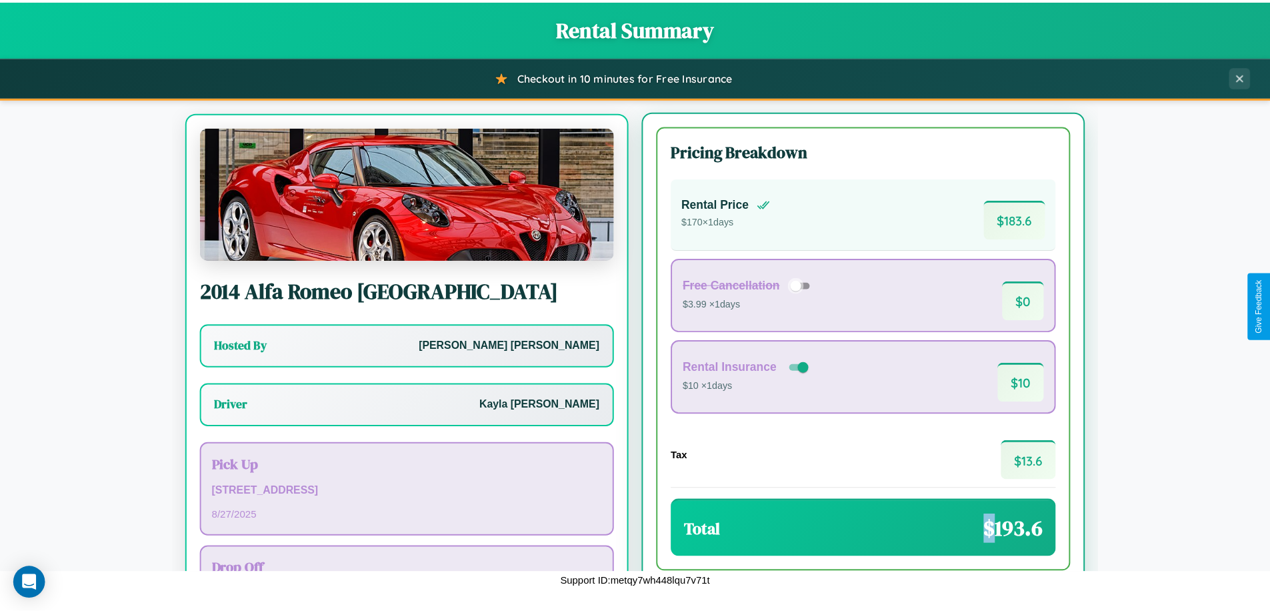
scroll to position [62, 0]
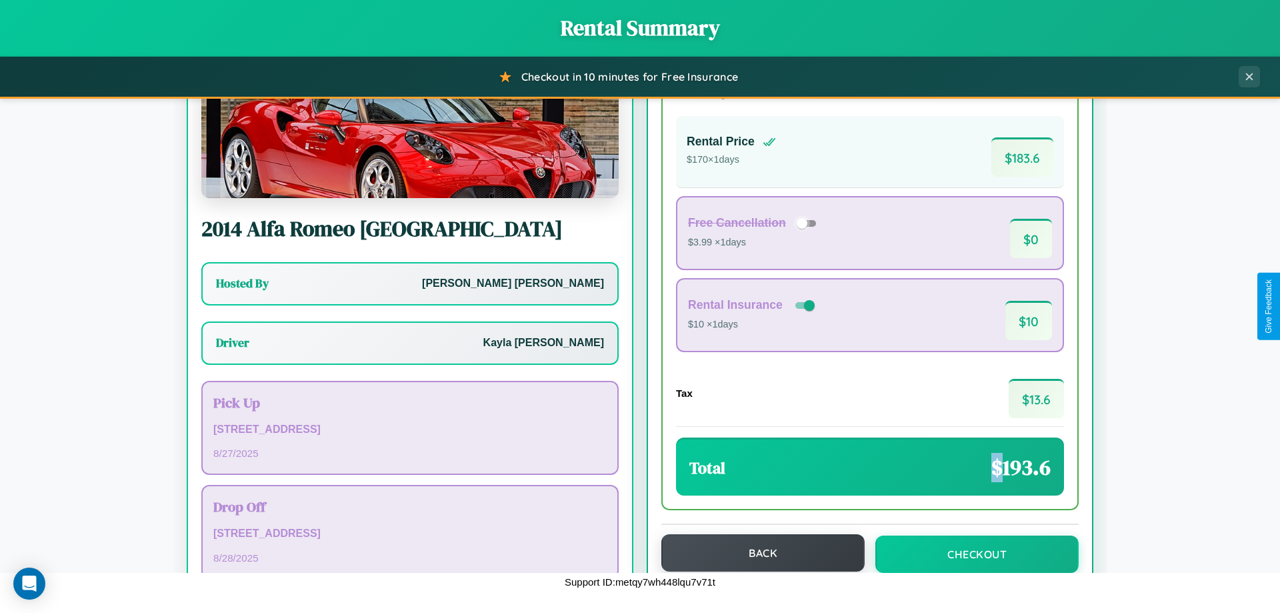
click at [757, 554] on button "Back" at bounding box center [762, 552] width 203 height 37
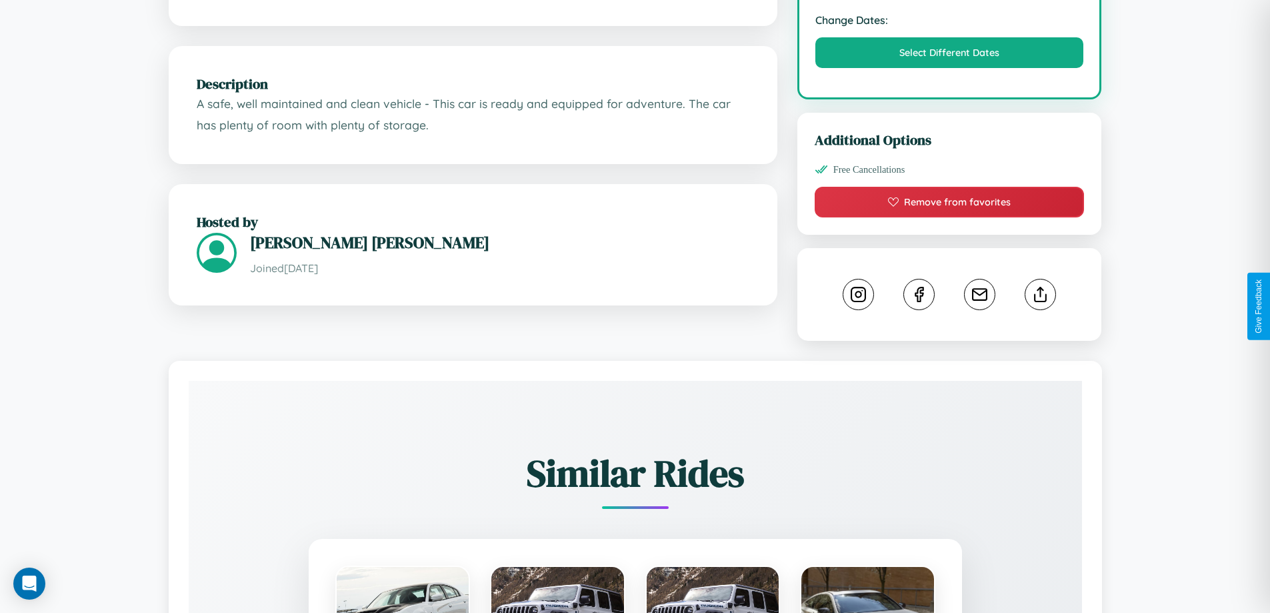
scroll to position [742, 0]
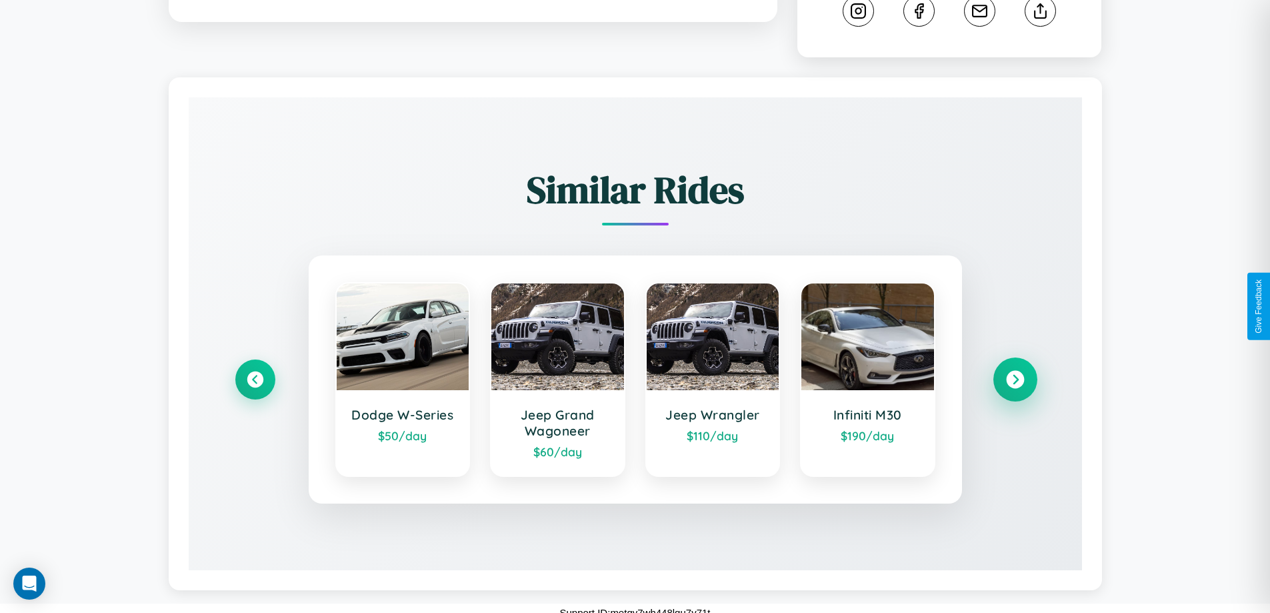
click at [1015, 371] on icon at bounding box center [1015, 380] width 18 height 18
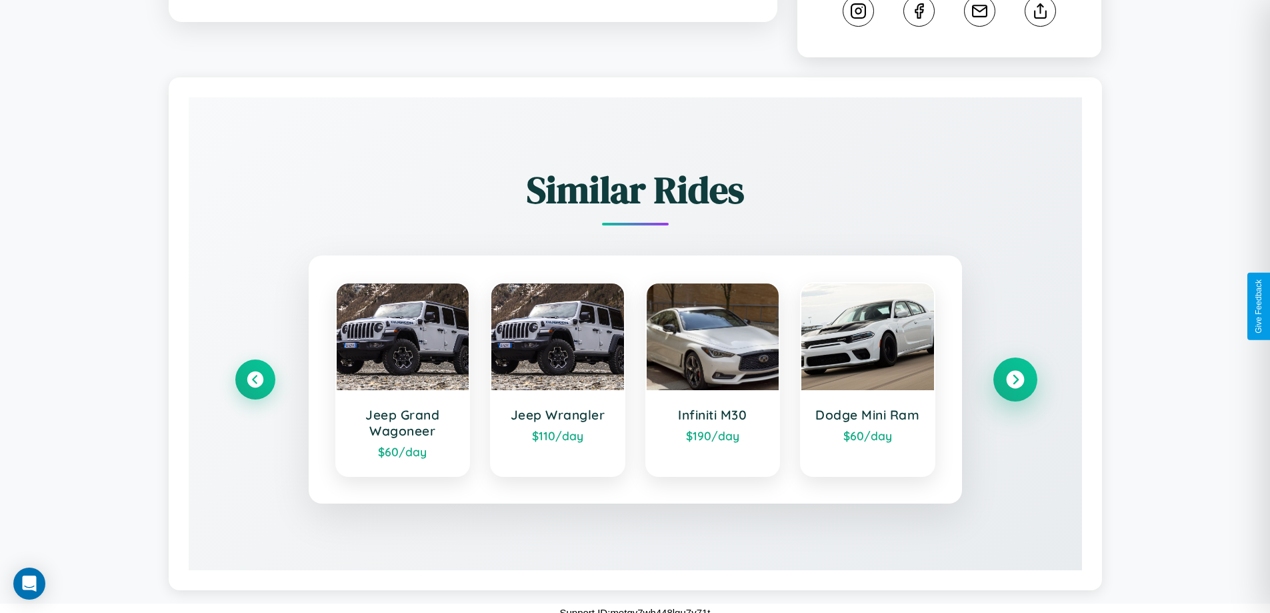
click at [1015, 371] on icon at bounding box center [1015, 380] width 18 height 18
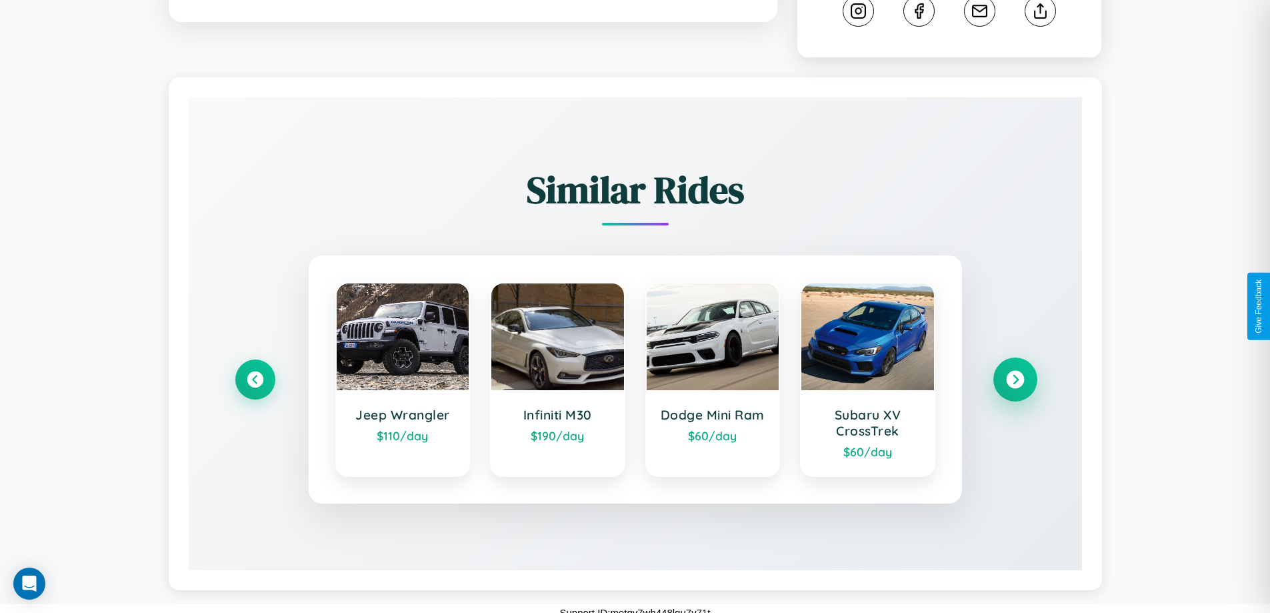
click at [1015, 371] on icon at bounding box center [1015, 380] width 18 height 18
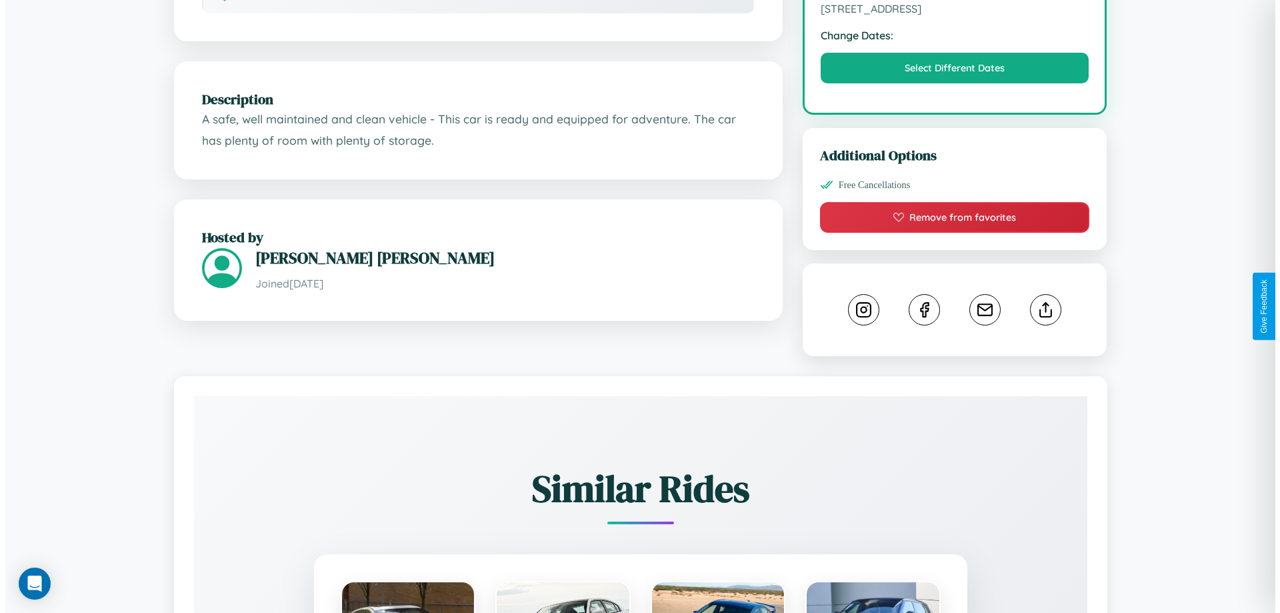
scroll to position [346, 0]
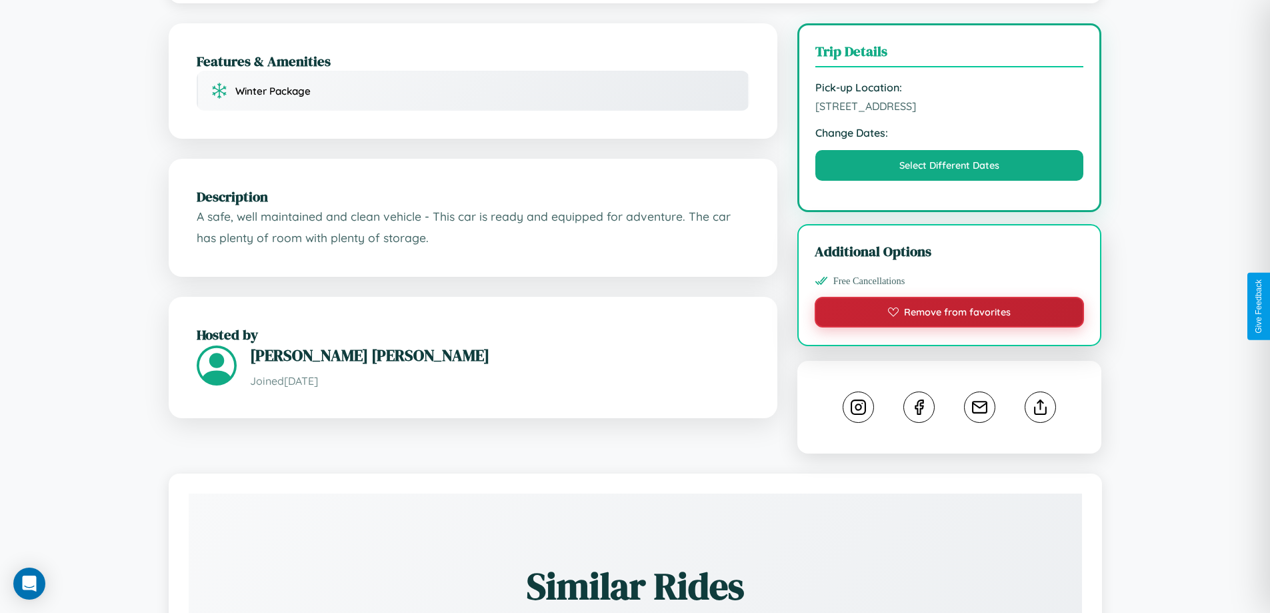
click at [950, 305] on button "Remove from favorites" at bounding box center [950, 312] width 270 height 31
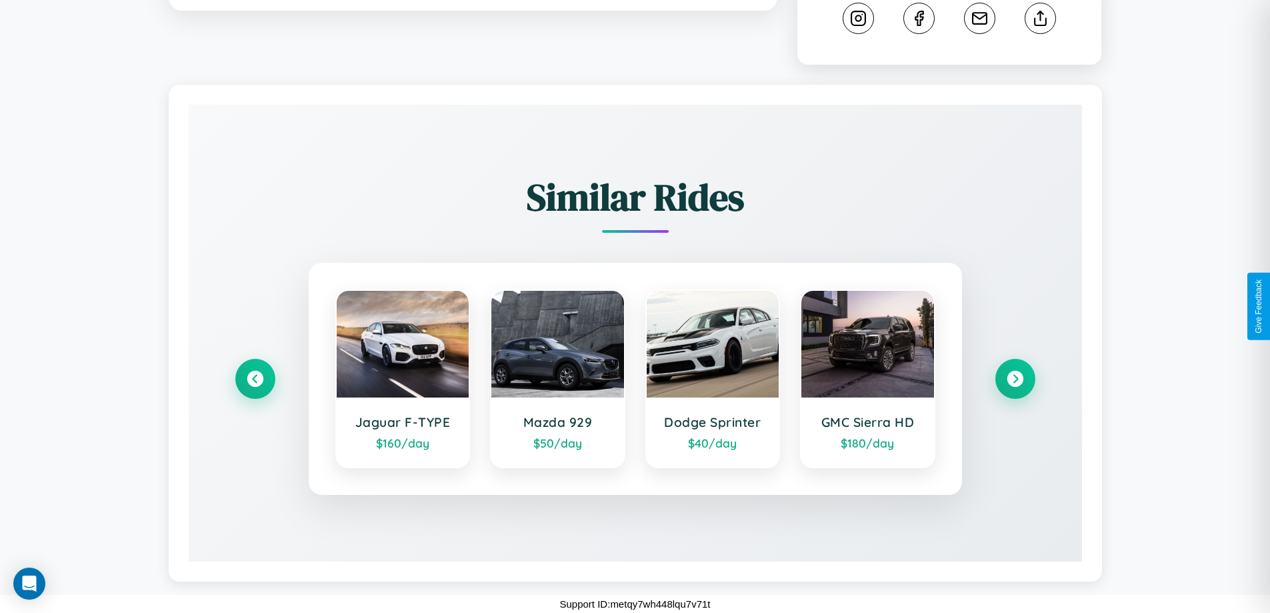
scroll to position [726, 0]
click at [1015, 379] on icon at bounding box center [1015, 379] width 18 height 18
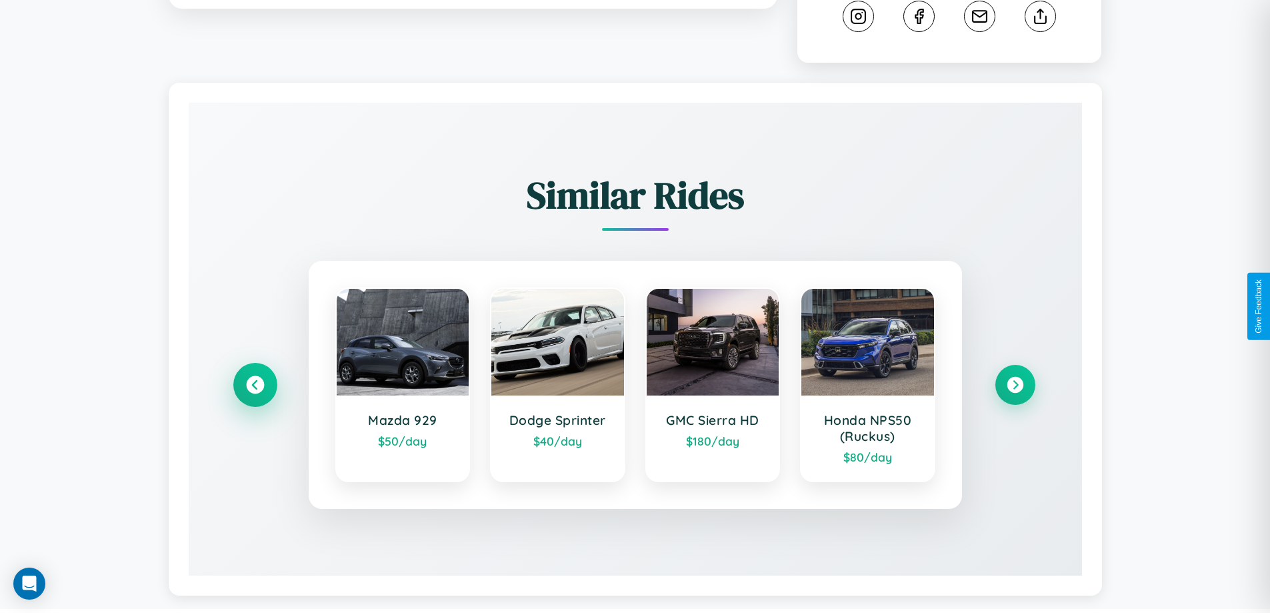
click at [255, 387] on icon at bounding box center [255, 385] width 18 height 18
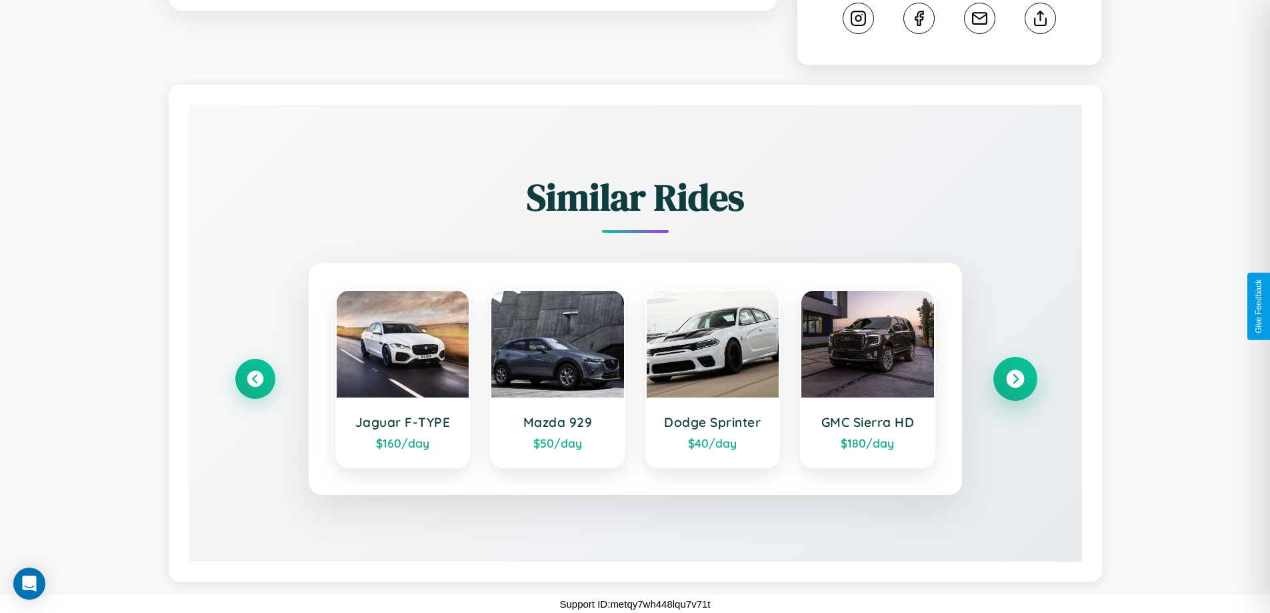
click at [1015, 379] on icon at bounding box center [1015, 379] width 18 height 18
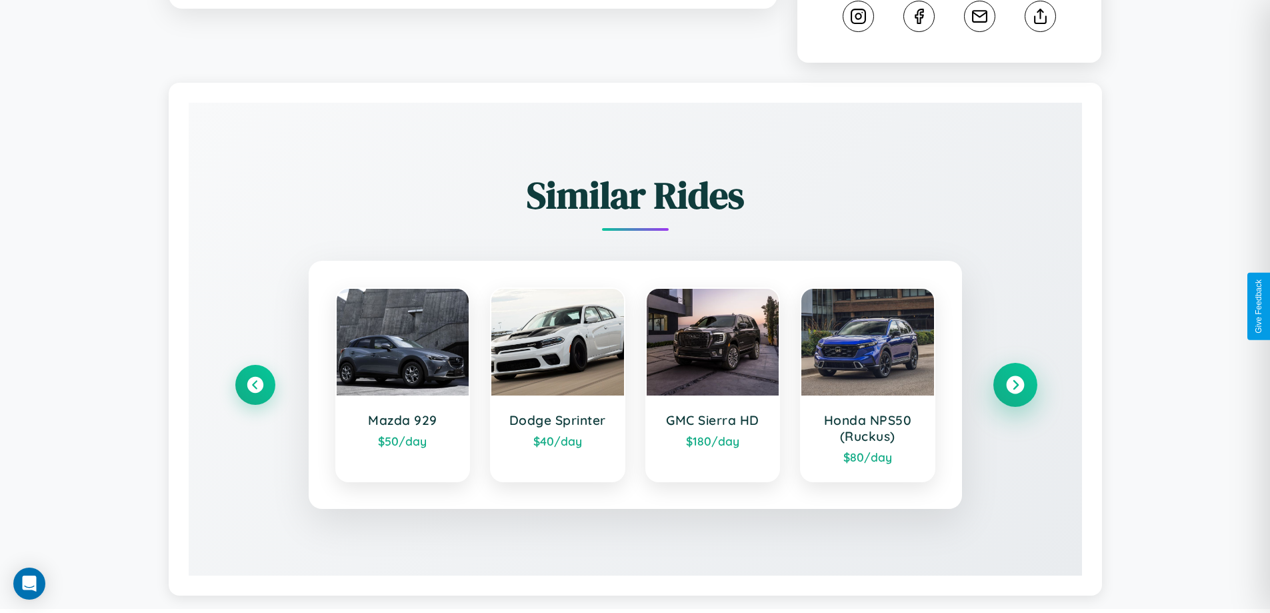
click at [1015, 387] on icon at bounding box center [1015, 385] width 18 height 18
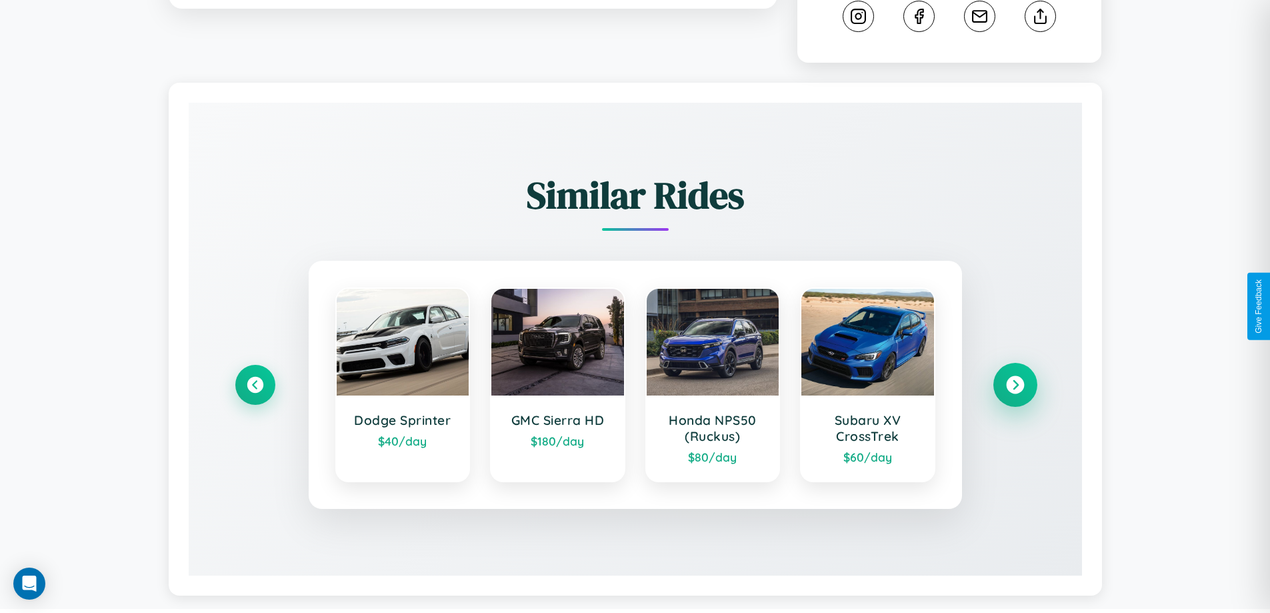
click at [1015, 387] on icon at bounding box center [1015, 385] width 18 height 18
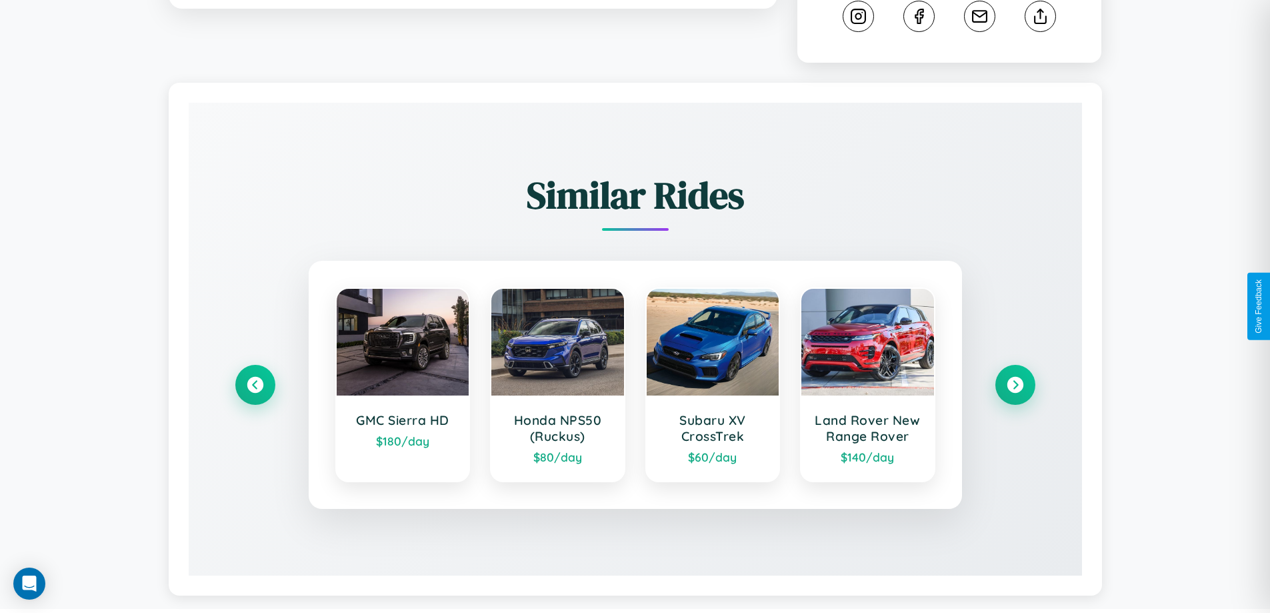
scroll to position [0, 0]
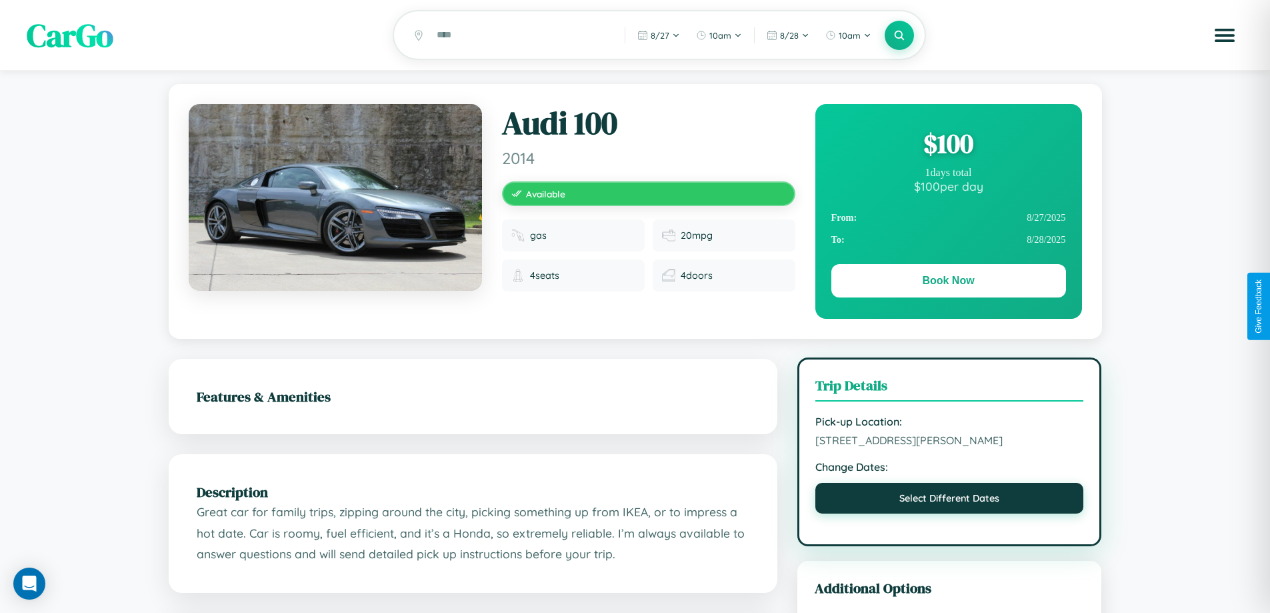
click at [950, 500] on button "Select Different Dates" at bounding box center [950, 498] width 269 height 31
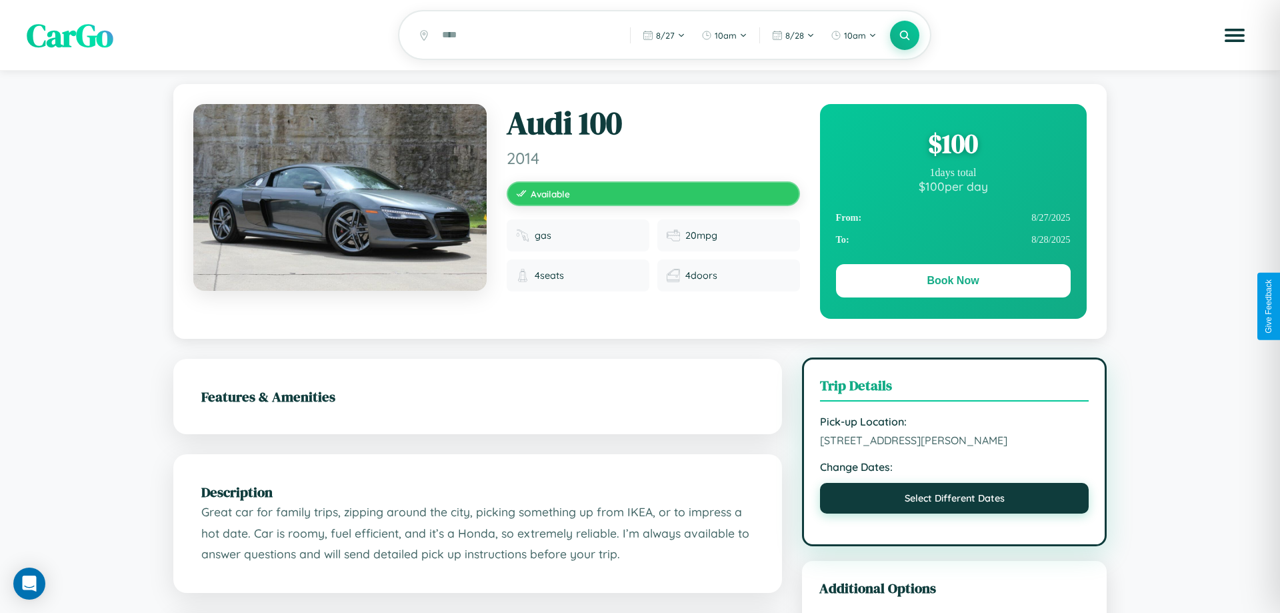
select select "*"
select select "****"
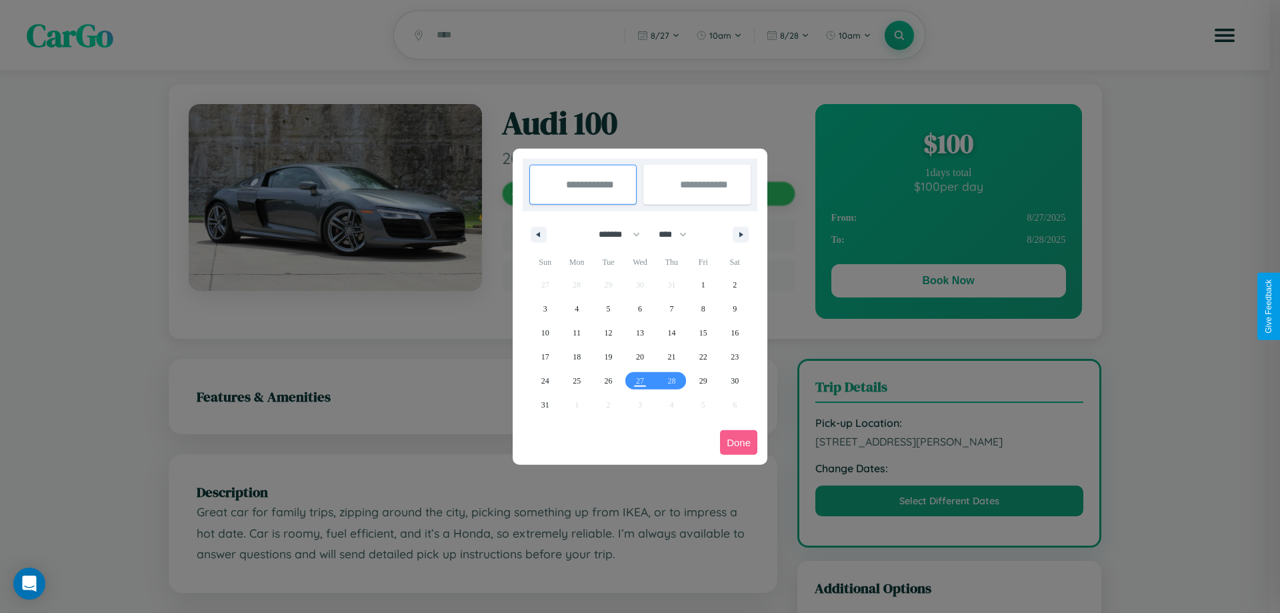
click at [613, 234] on select "******* ******** ***** ***** *** **** **** ****** ********* ******* ******** **…" at bounding box center [617, 234] width 57 height 22
select select "*"
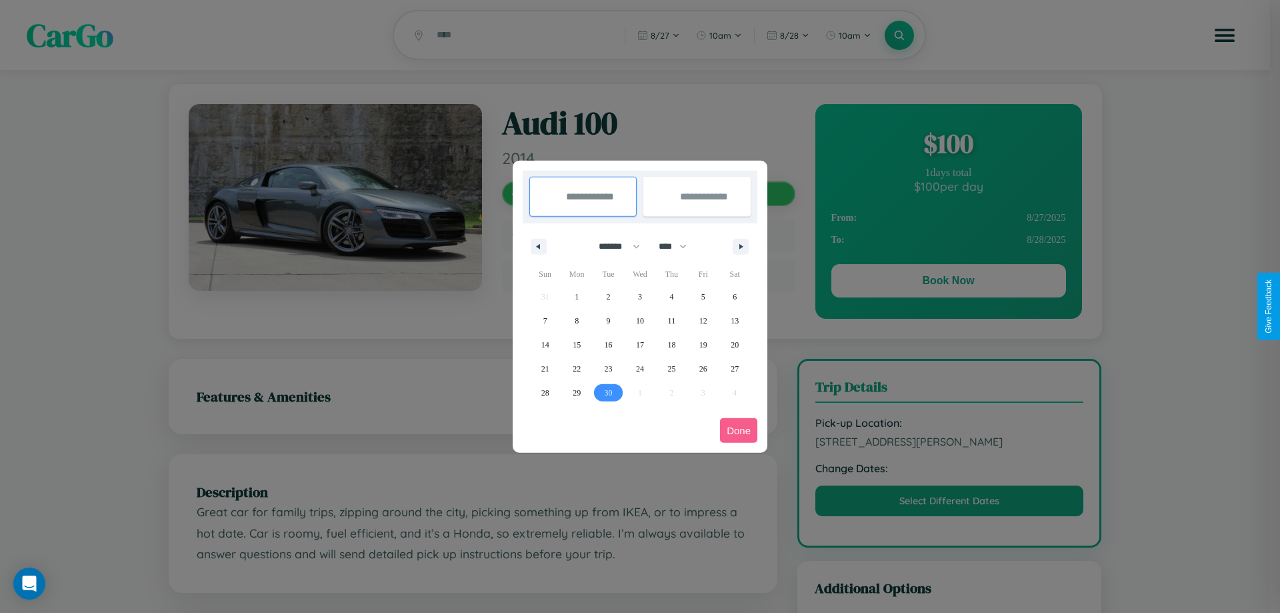
click at [608, 392] on span "30" at bounding box center [609, 393] width 8 height 24
type input "**********"
click at [741, 246] on icon "button" at bounding box center [743, 246] width 7 height 5
select select "*"
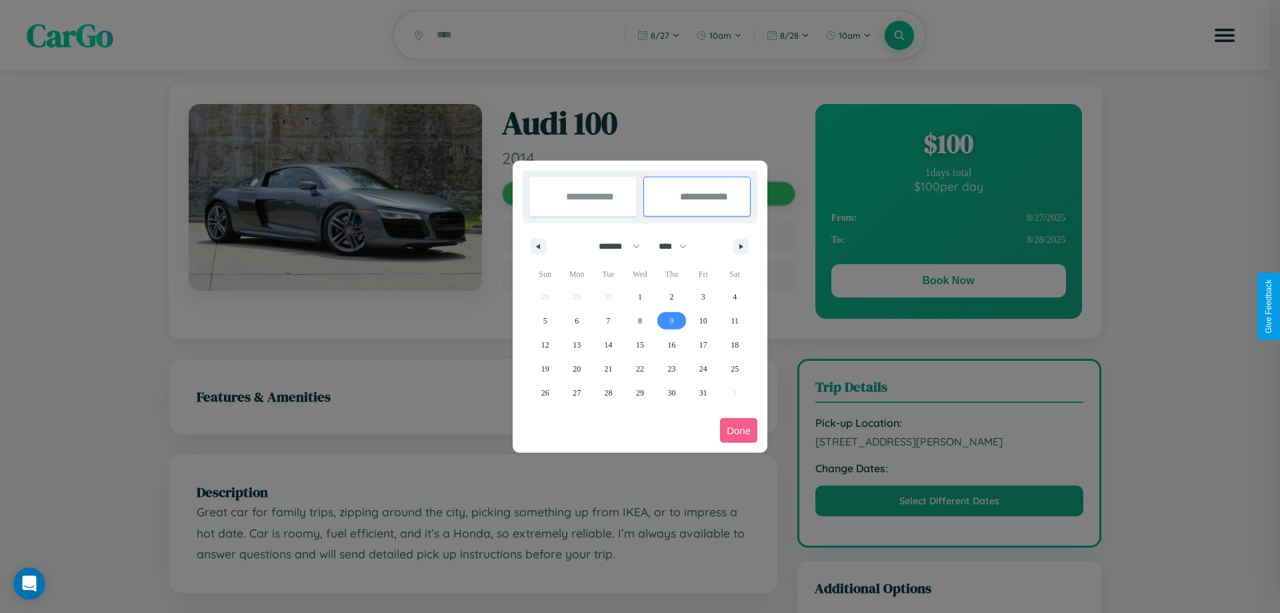
click at [671, 320] on span "9" at bounding box center [671, 321] width 4 height 24
type input "**********"
select select "*"
click at [739, 430] on button "Done" at bounding box center [738, 430] width 37 height 25
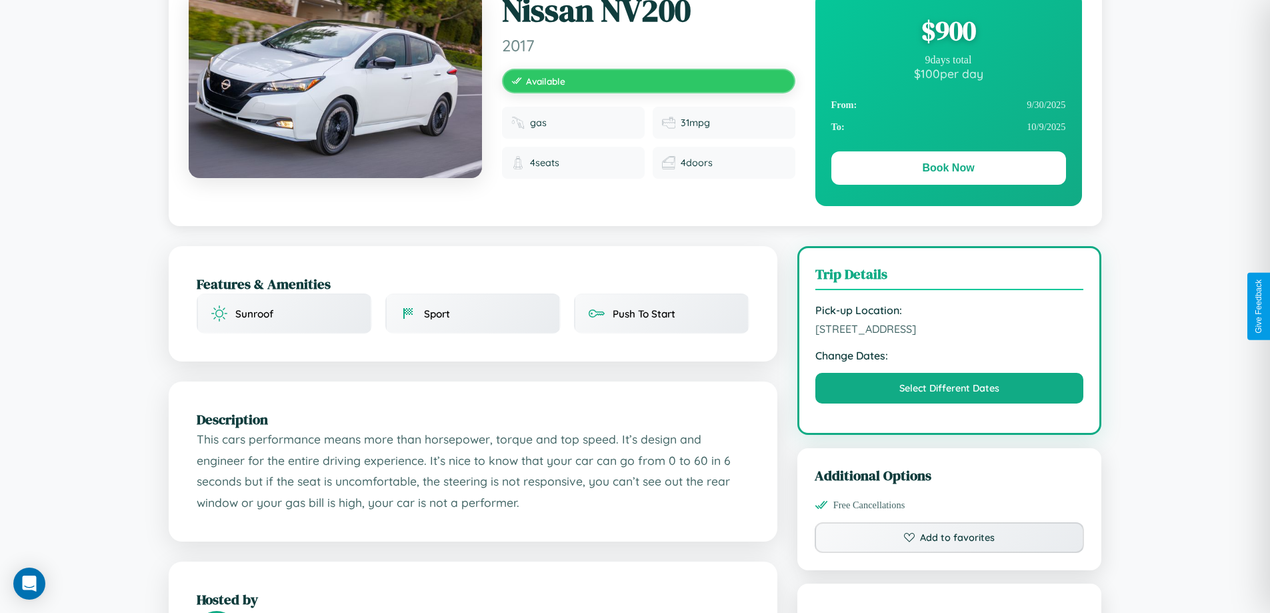
scroll to position [438, 0]
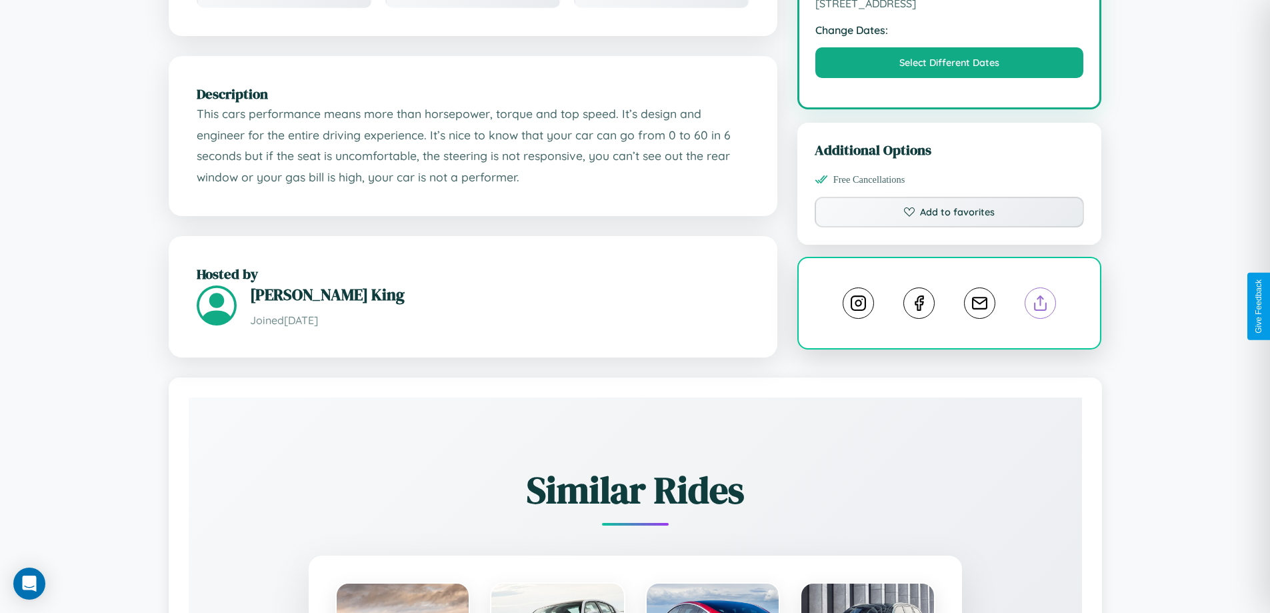
click at [1041, 305] on line at bounding box center [1041, 300] width 0 height 9
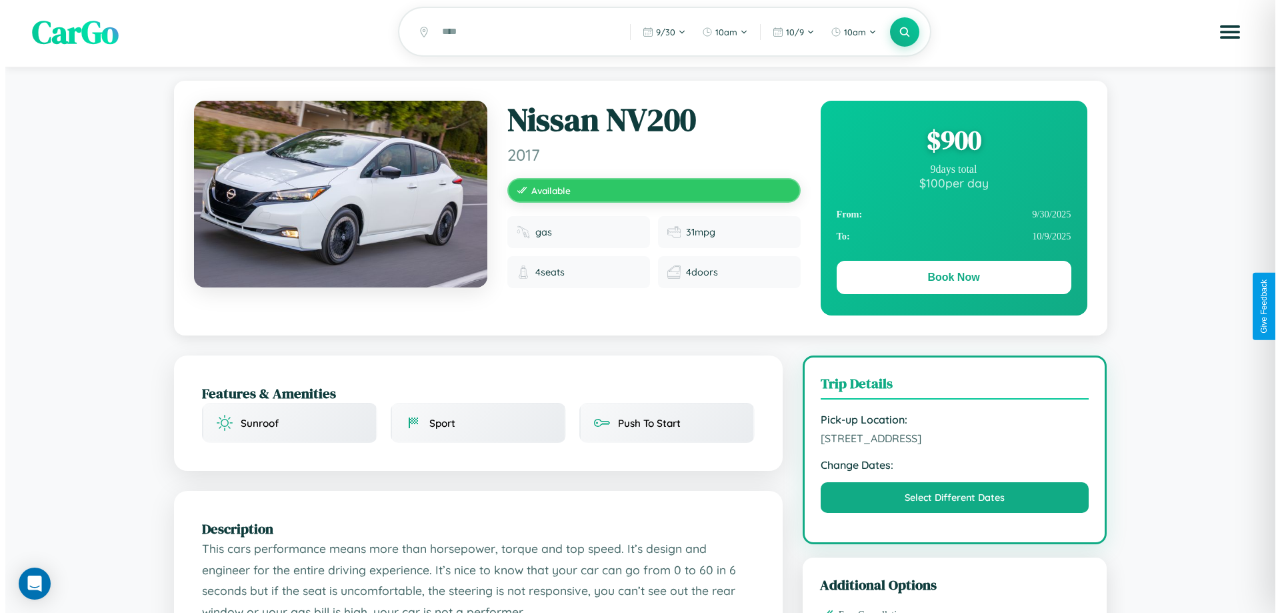
scroll to position [0, 0]
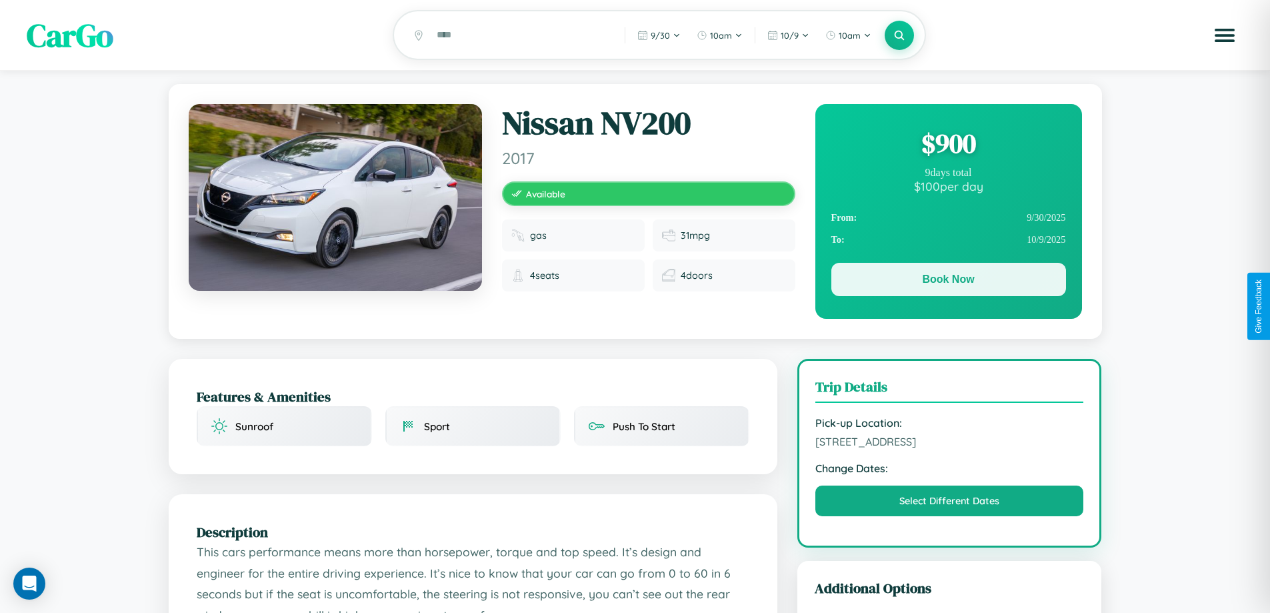
click at [948, 281] on button "Book Now" at bounding box center [949, 279] width 235 height 33
